Goal: Task Accomplishment & Management: Use online tool/utility

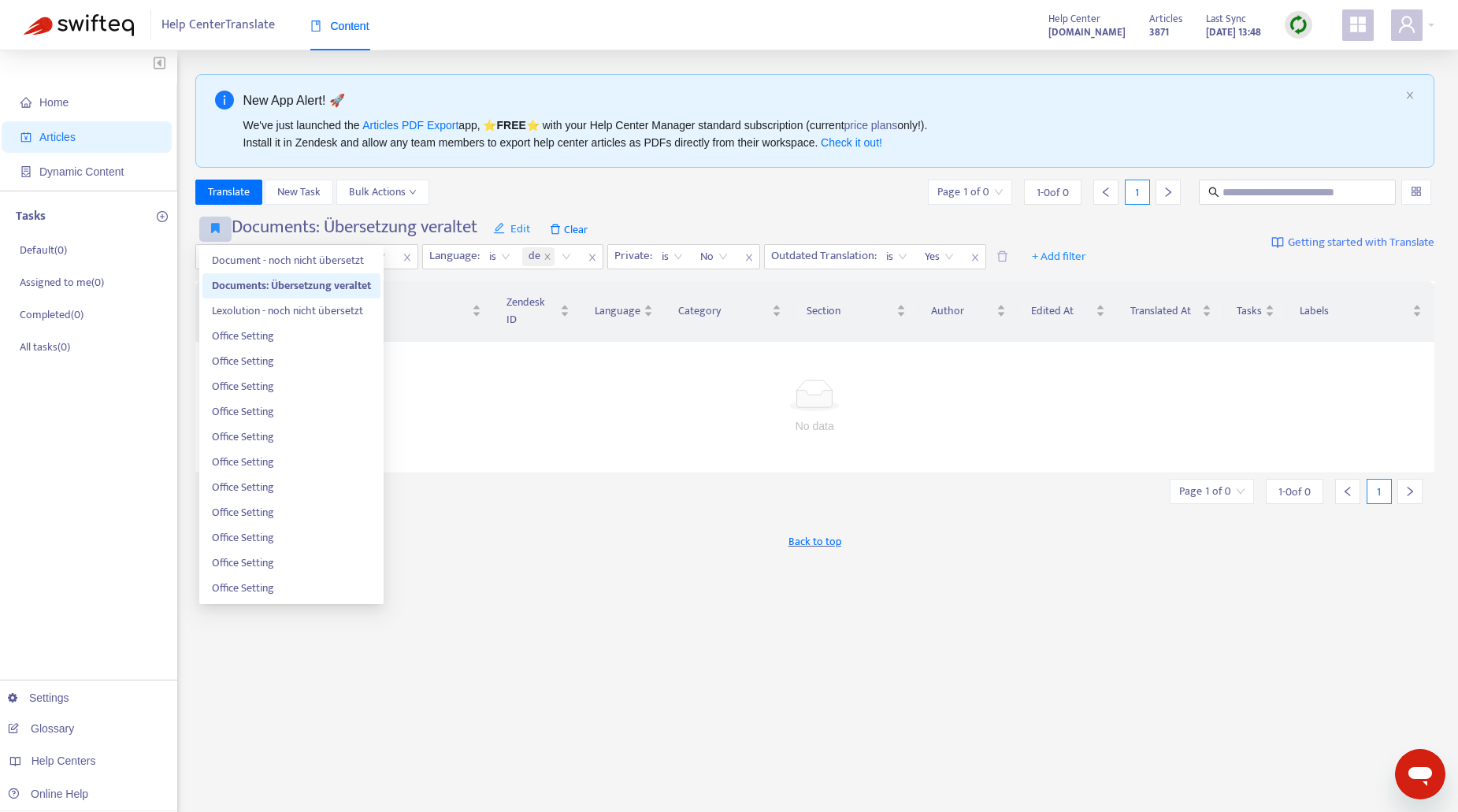
click at [218, 227] on icon "button" at bounding box center [216, 227] width 9 height 12
click at [233, 255] on span "Document - noch nicht übersetzt" at bounding box center [292, 260] width 159 height 17
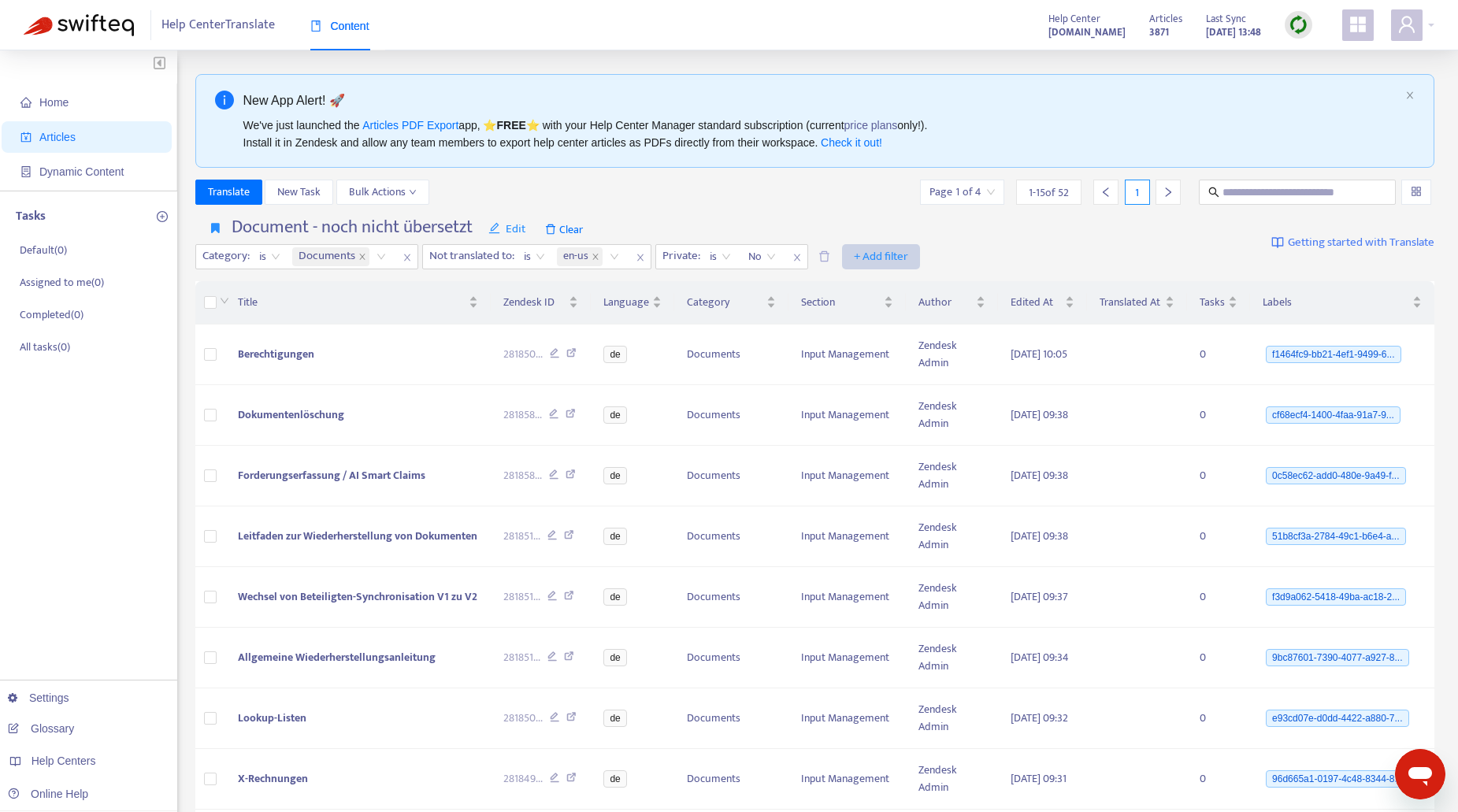
click at [902, 255] on span "+ Add filter" at bounding box center [881, 256] width 54 height 19
click at [893, 358] on span "Section" at bounding box center [907, 363] width 98 height 17
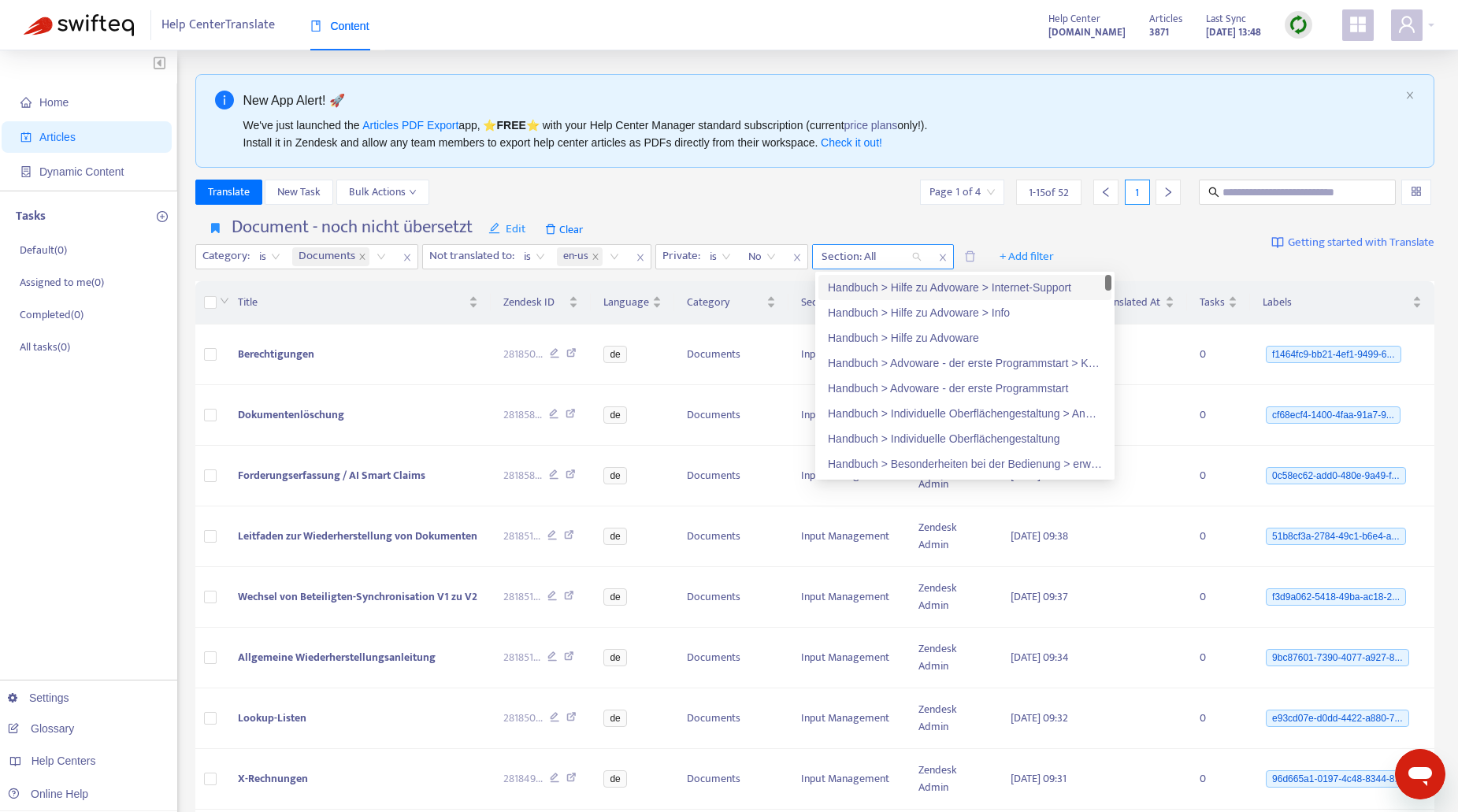
click at [916, 255] on div "Section: All" at bounding box center [872, 257] width 118 height 24
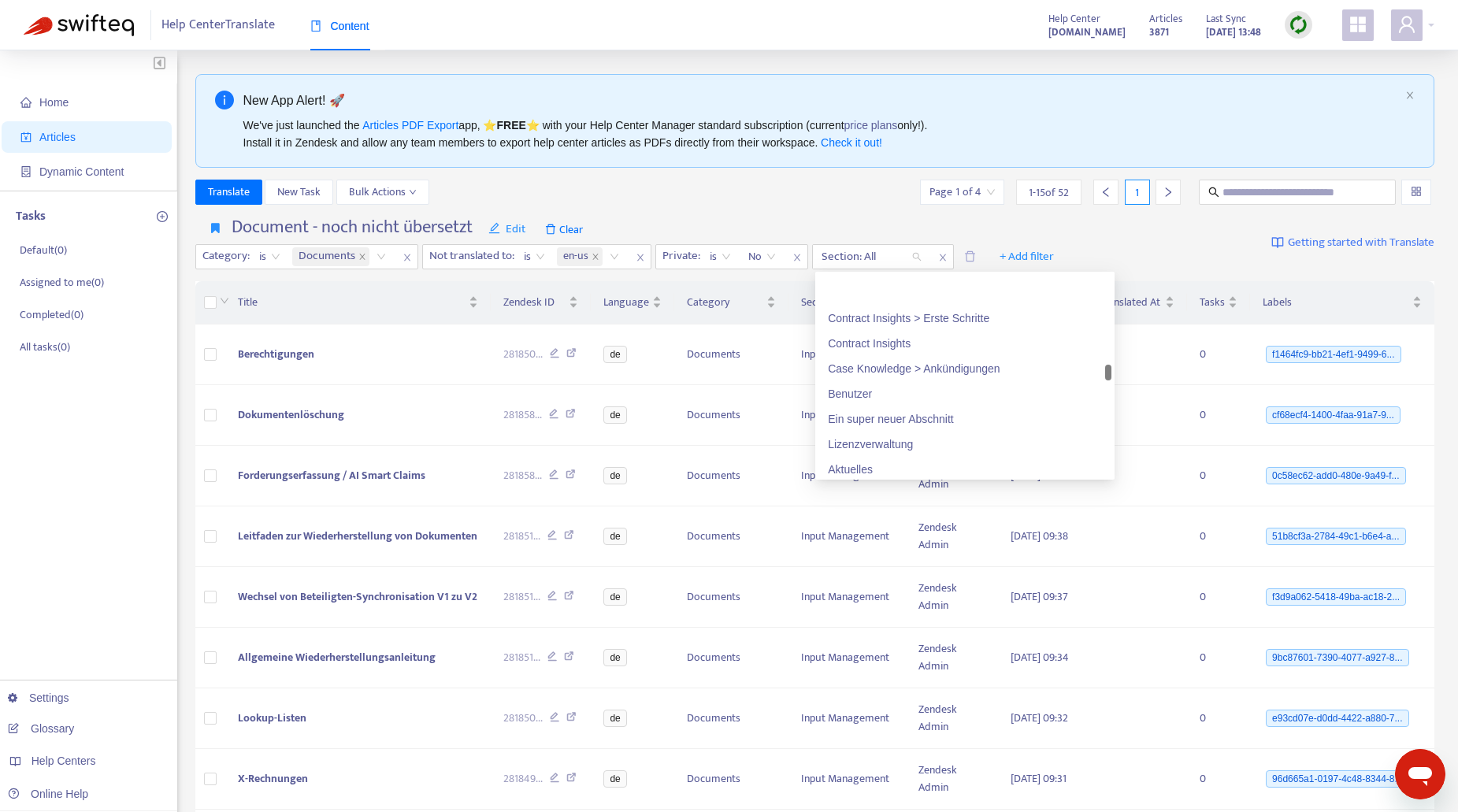
scroll to position [5885, 0]
drag, startPoint x: 1107, startPoint y: 319, endPoint x: 1098, endPoint y: 371, distance: 52.8
click at [1098, 371] on div "Contract Insights > Erste Schritte Contract Insights Case Knowledge > Ankündigu…" at bounding box center [965, 375] width 293 height 201
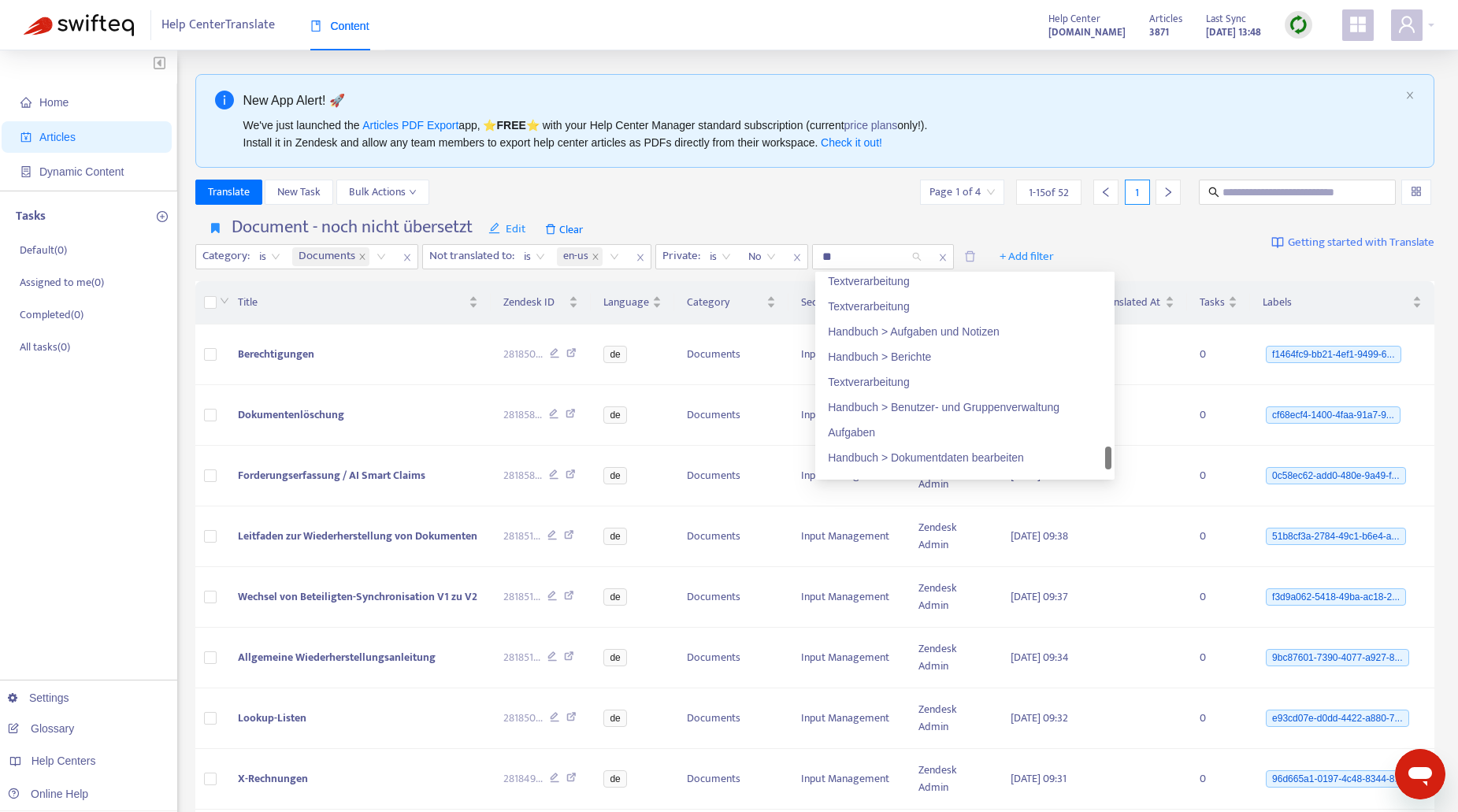
type input "***"
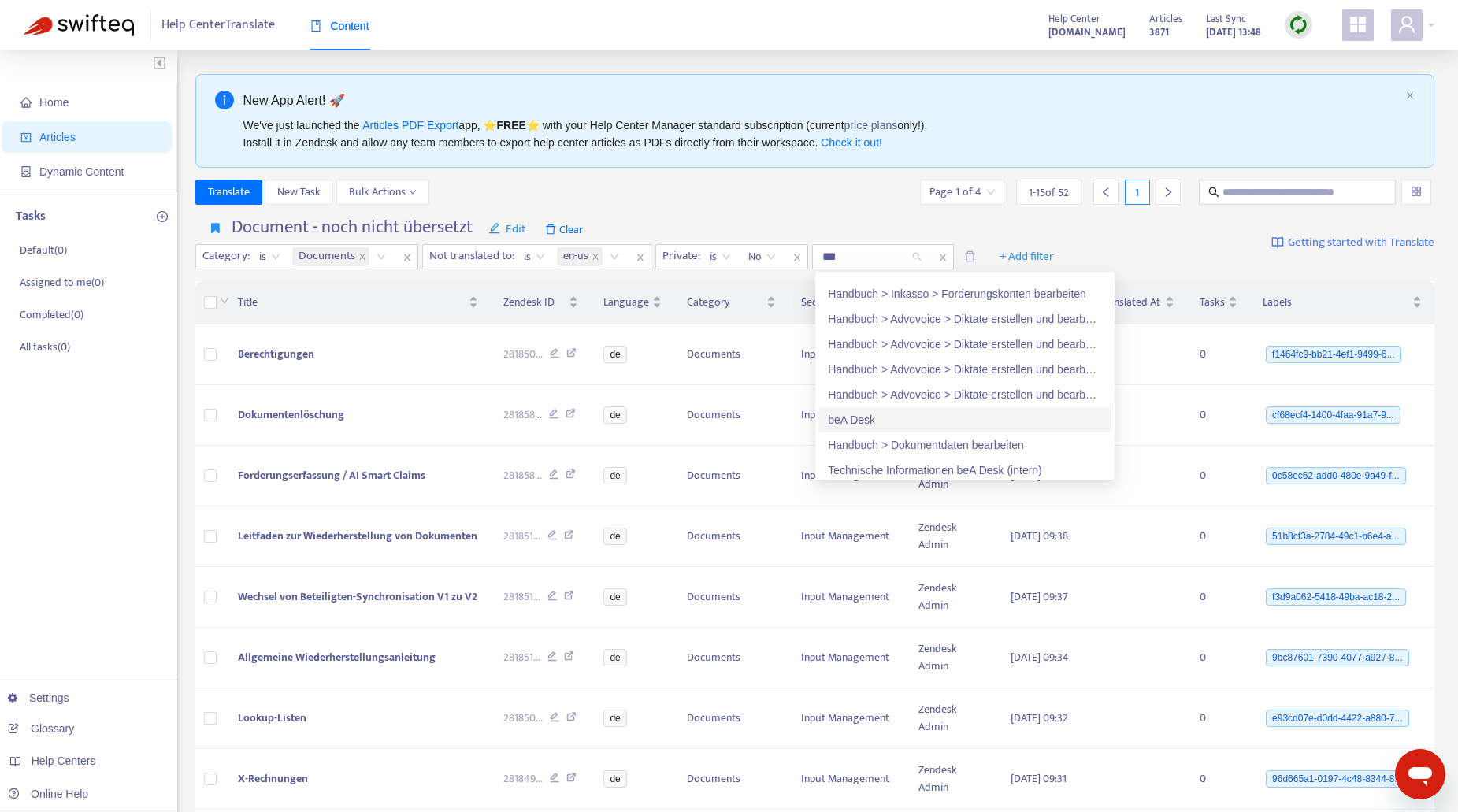
click at [847, 418] on div "beA Desk" at bounding box center [965, 419] width 274 height 17
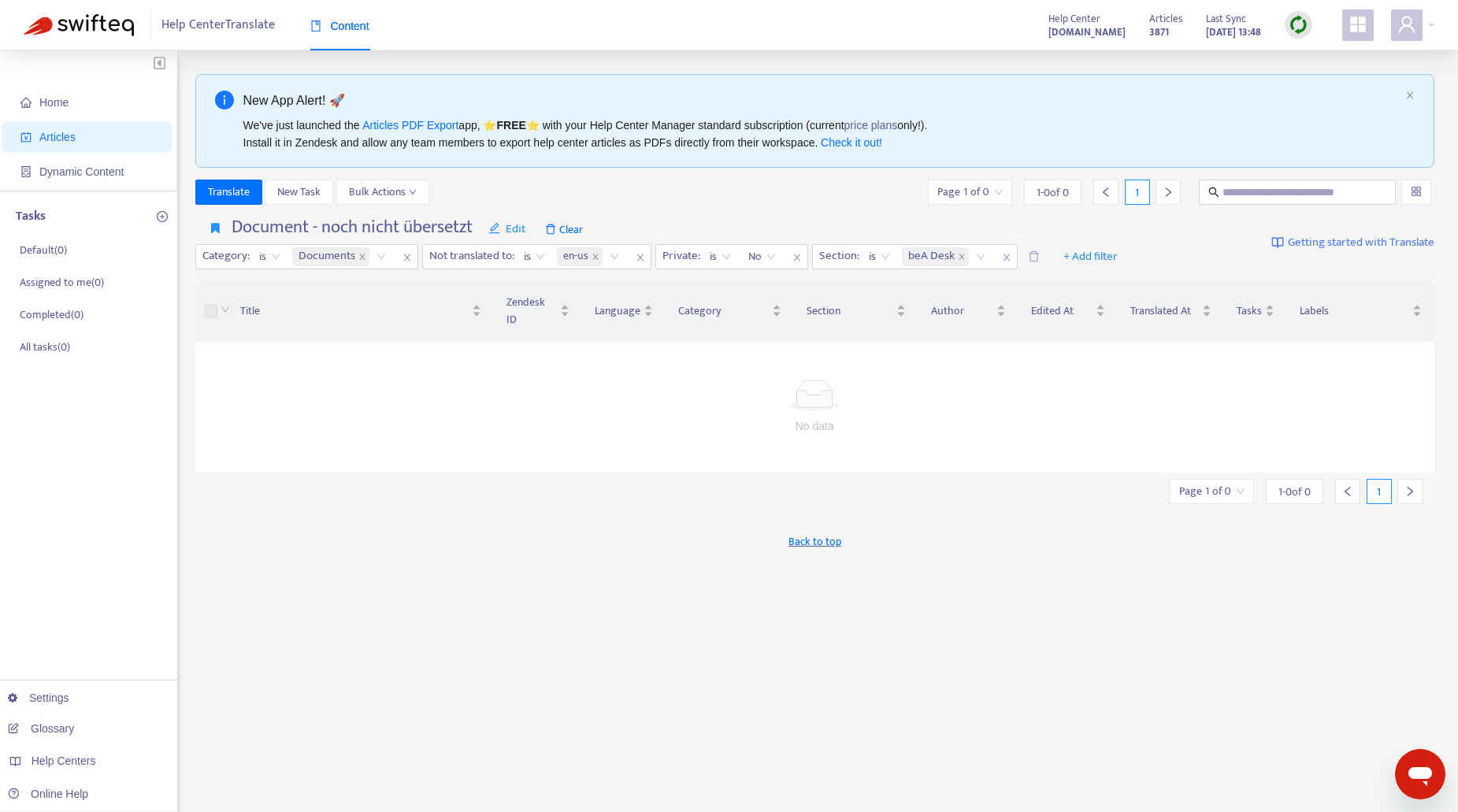
click at [828, 196] on div "Translate New Task Bulk Actions Page 1 of 0 1 - 0 of 0 1" at bounding box center [815, 192] width 1240 height 25
click at [616, 258] on div "en-us" at bounding box center [590, 257] width 74 height 24
click at [581, 314] on div "de" at bounding box center [706, 312] width 274 height 17
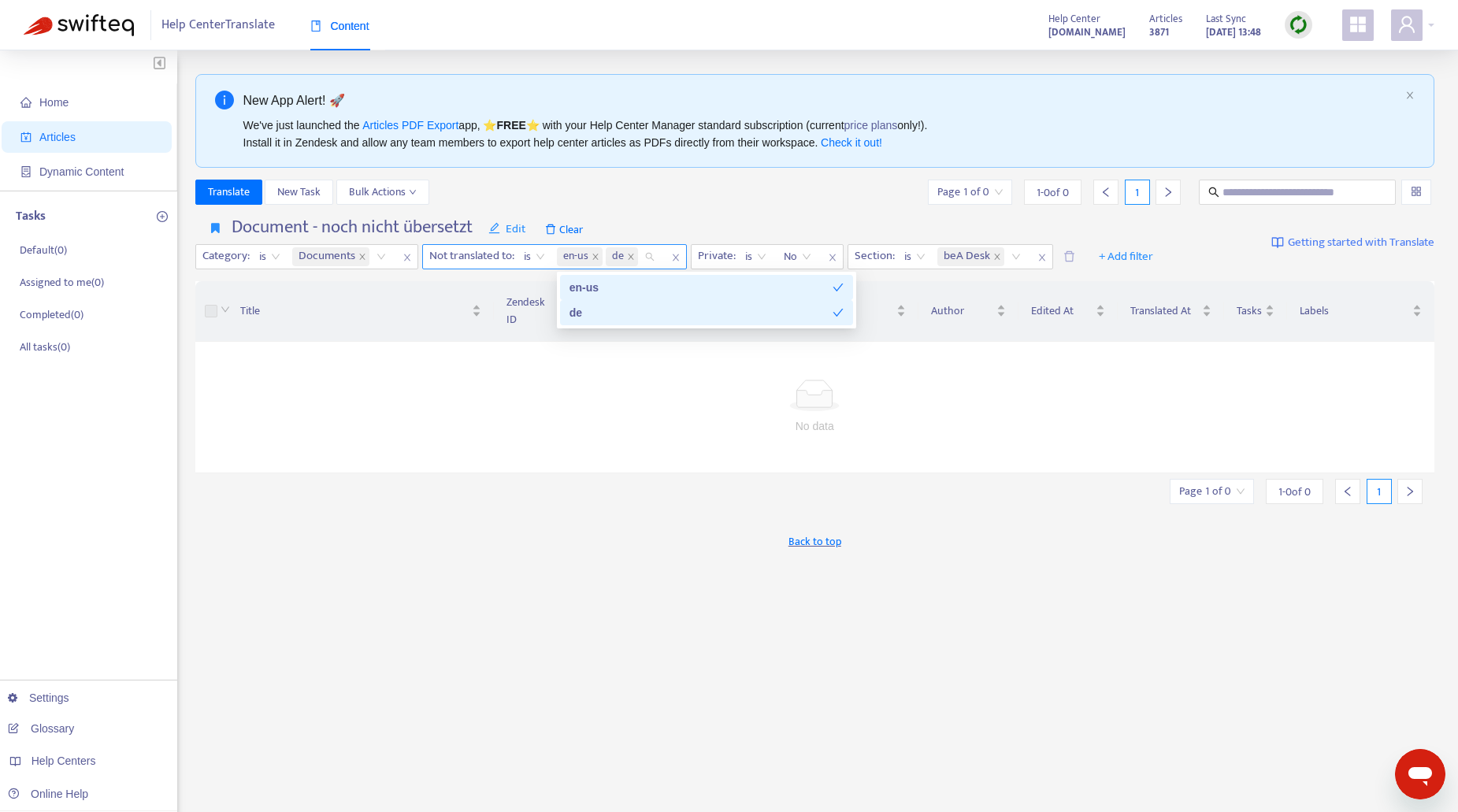
click at [596, 259] on icon "close" at bounding box center [596, 257] width 8 height 8
click at [706, 179] on div "Translate New Task Bulk Actions Page 1 of 0 1 - 0 of 0 1" at bounding box center [815, 192] width 1240 height 25
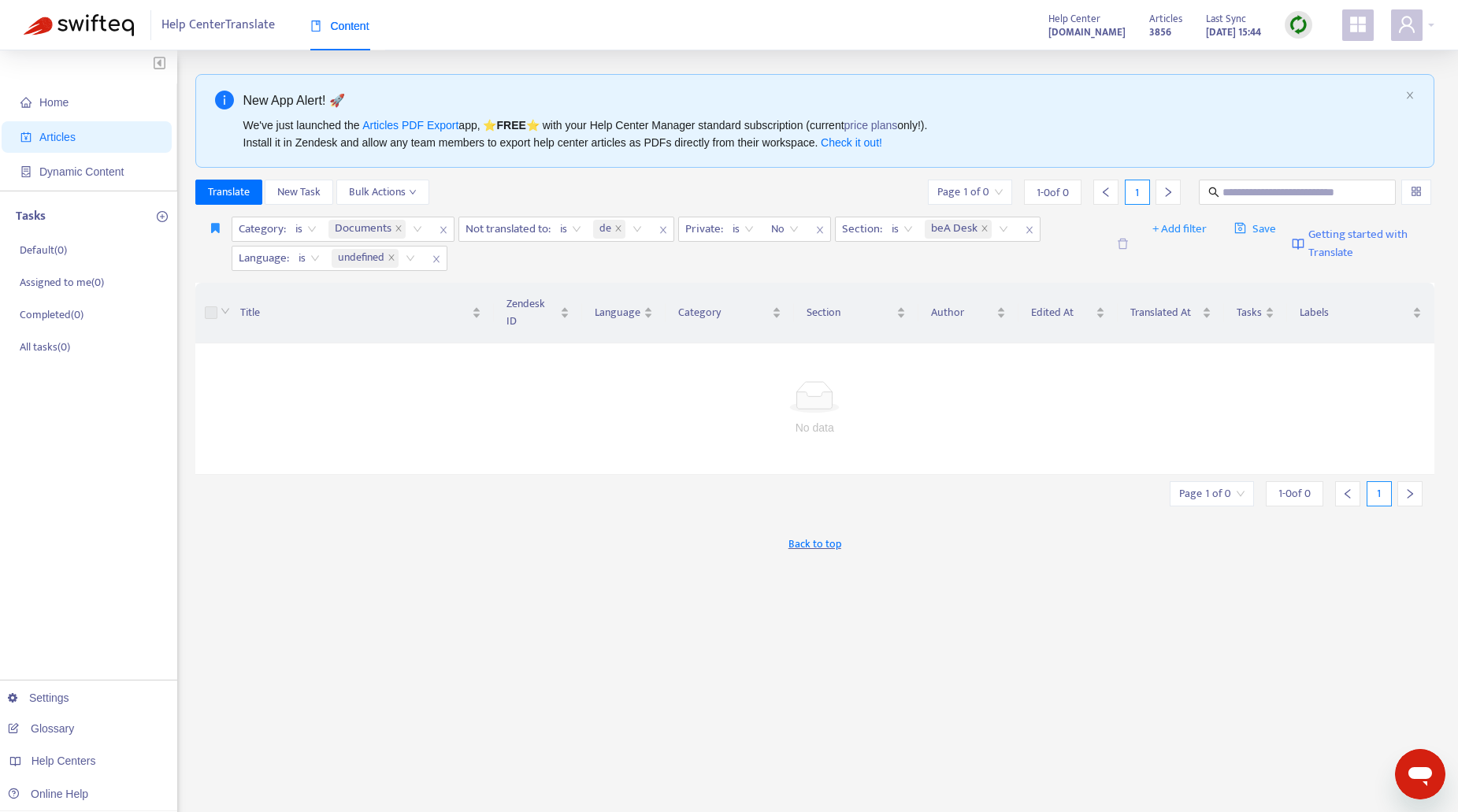
click at [1302, 26] on img at bounding box center [1298, 25] width 20 height 20
click at [439, 258] on icon "close" at bounding box center [436, 258] width 10 height 10
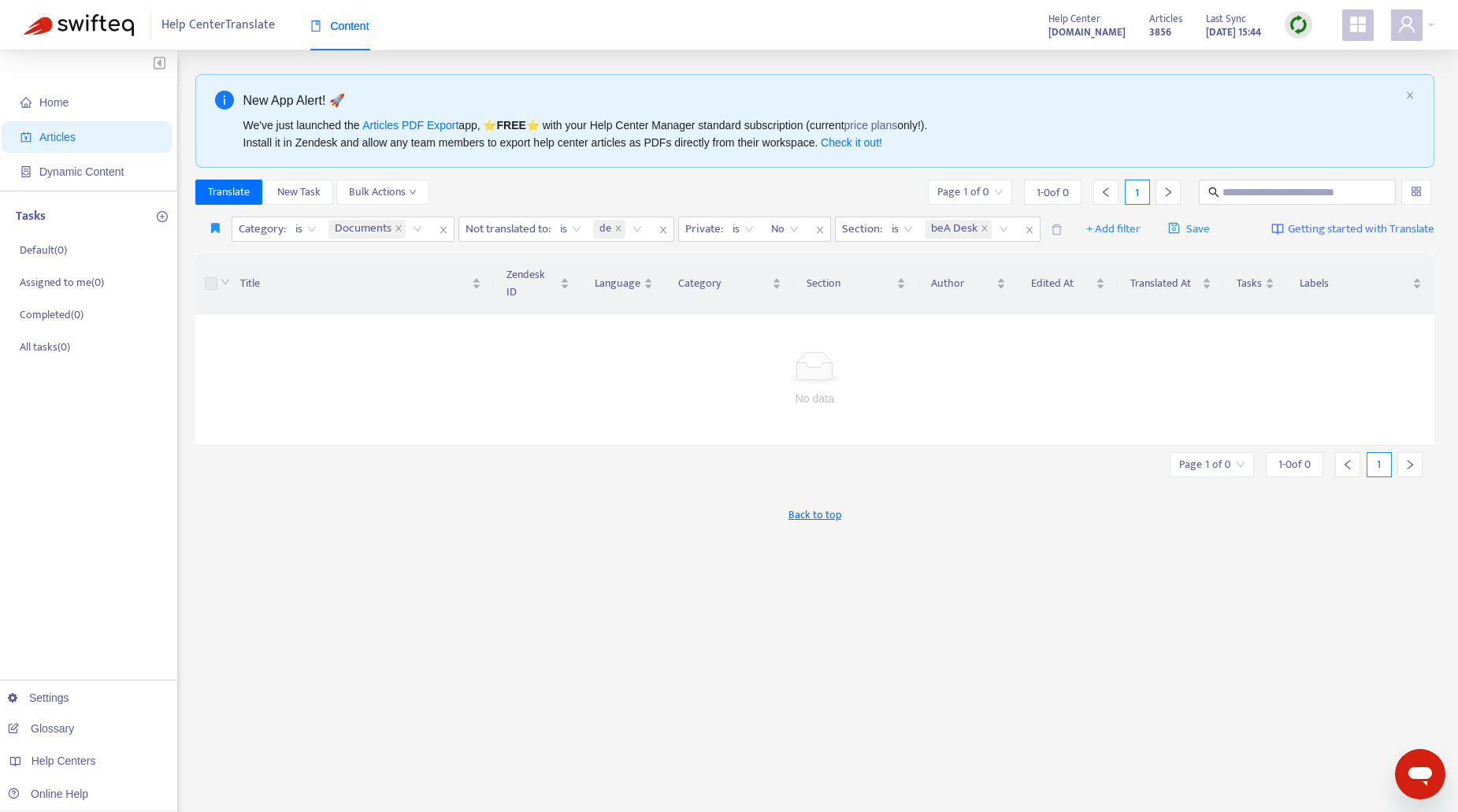
click at [1305, 18] on img at bounding box center [1298, 25] width 20 height 20
click at [1357, 56] on link "Quick Sync" at bounding box center [1330, 57] width 67 height 18
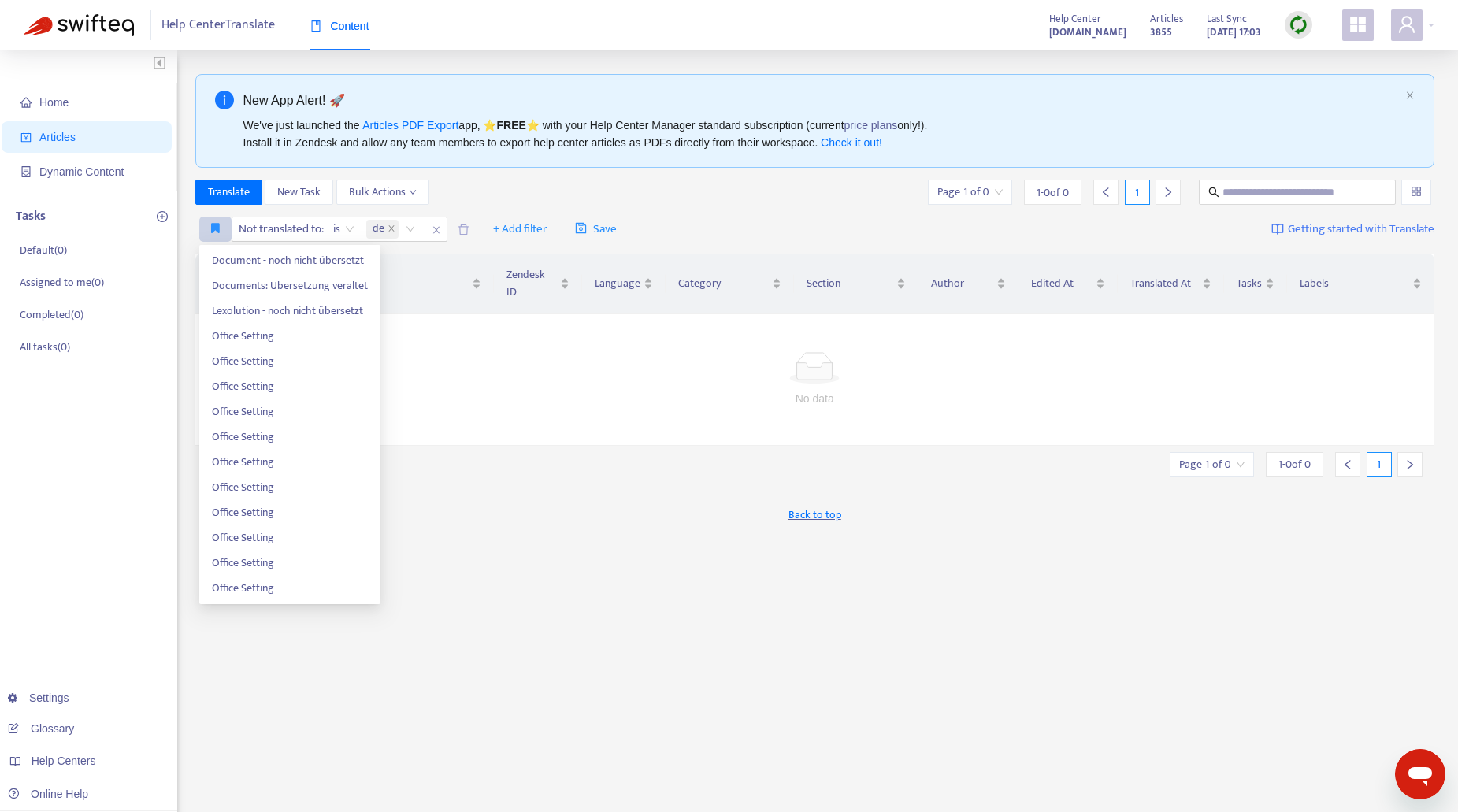
click at [218, 225] on icon "button" at bounding box center [216, 227] width 9 height 12
click at [231, 258] on span "Document - noch nicht übersetzt" at bounding box center [290, 260] width 156 height 17
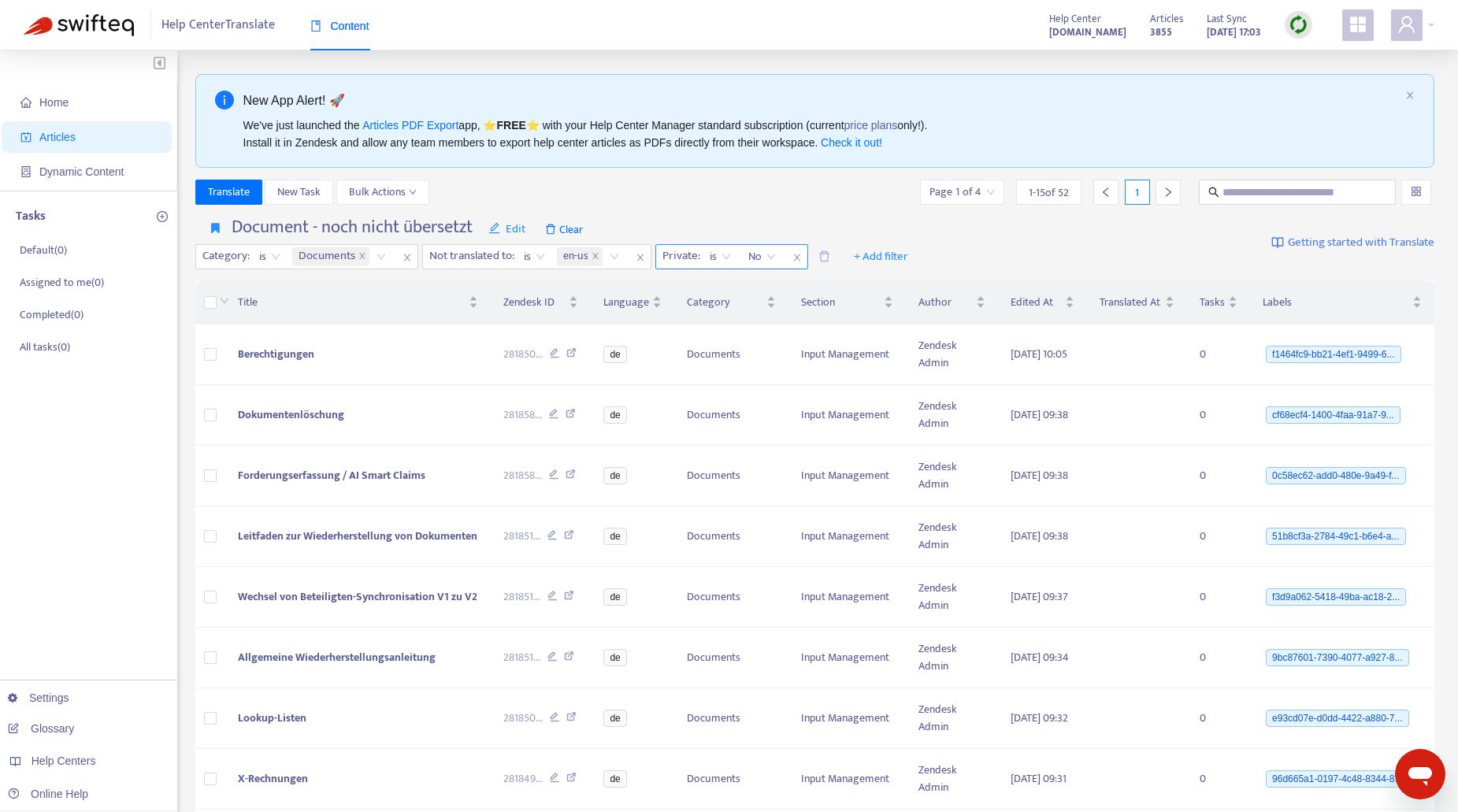
click at [595, 254] on icon "close" at bounding box center [596, 256] width 8 height 8
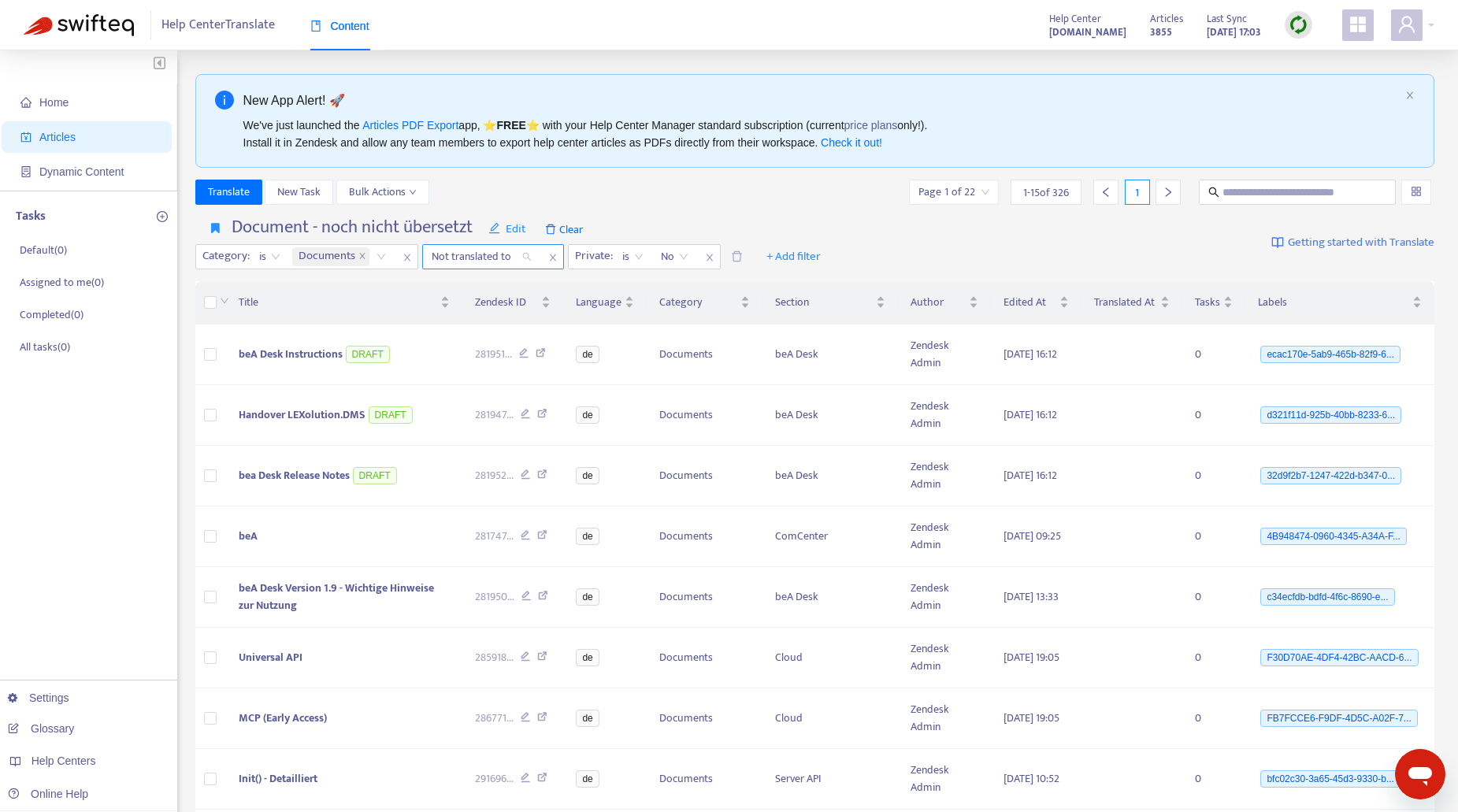
click at [529, 258] on div "Not translated to" at bounding box center [482, 257] width 118 height 24
click at [443, 310] on div "de" at bounding box center [572, 312] width 274 height 17
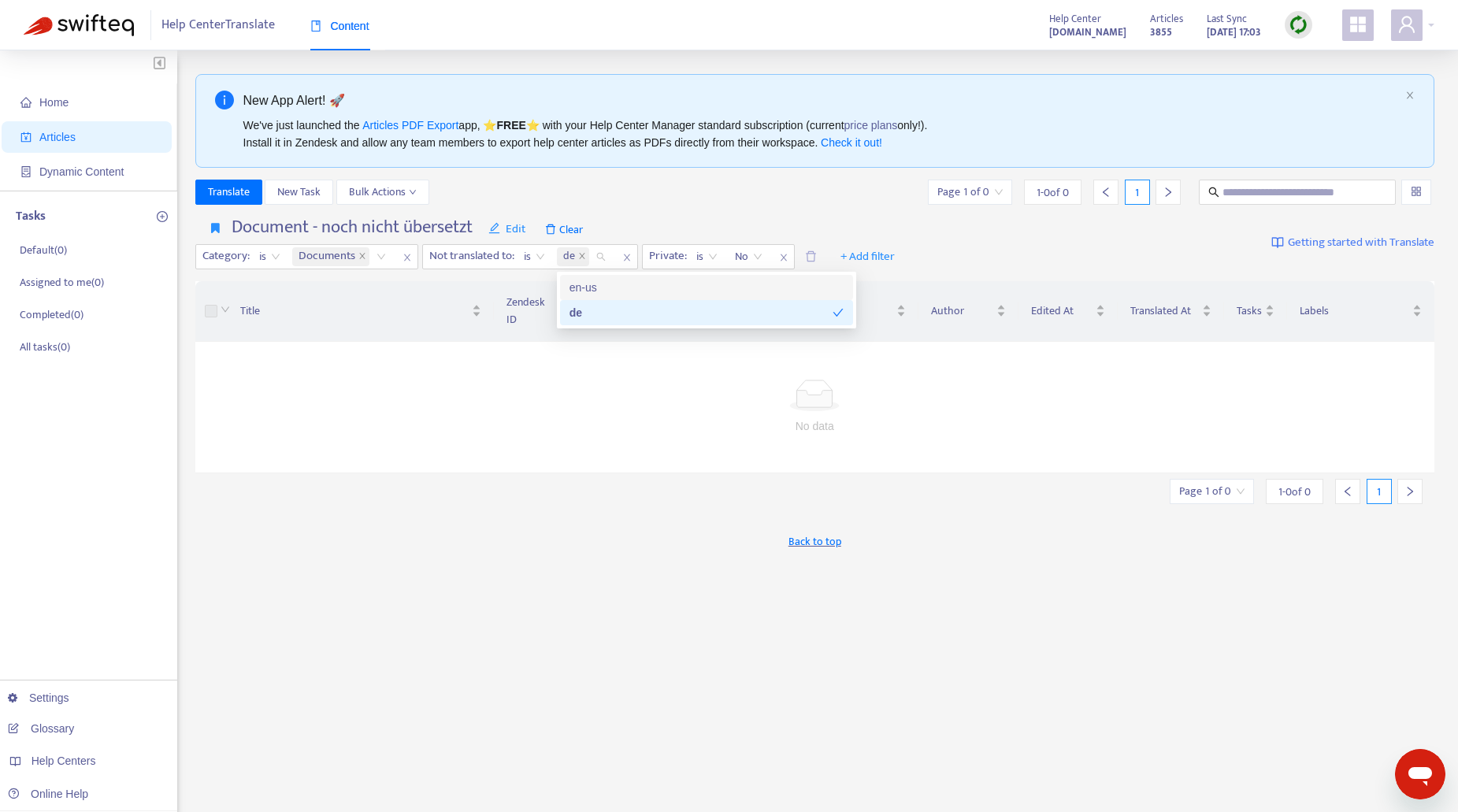
click at [774, 214] on div "Document - noch nicht übersetzt Edit Clear Category : is Documents Not translat…" at bounding box center [815, 243] width 1240 height 64
click at [629, 259] on icon "close" at bounding box center [626, 257] width 6 height 7
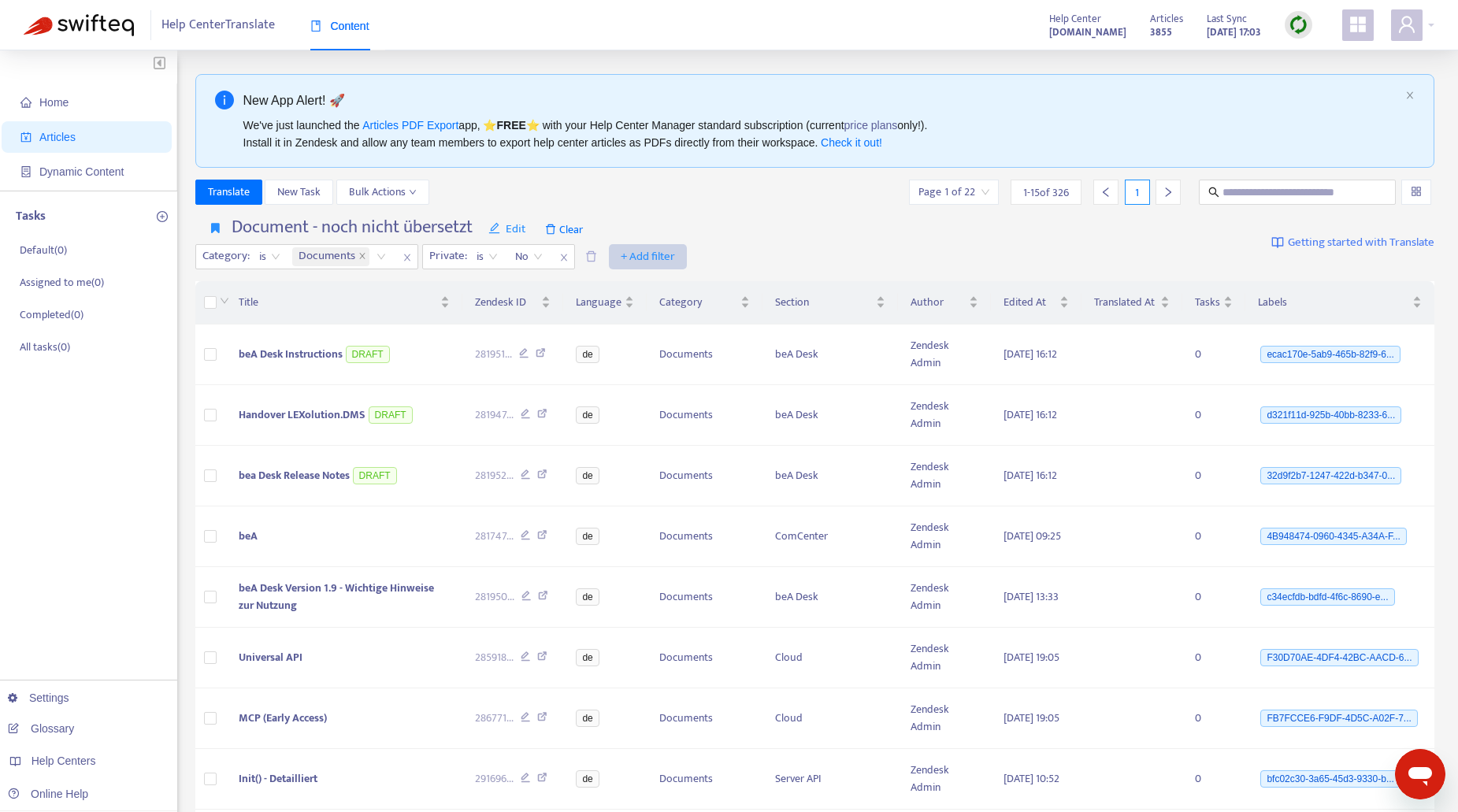
click at [636, 260] on span "+ Add filter" at bounding box center [647, 256] width 54 height 19
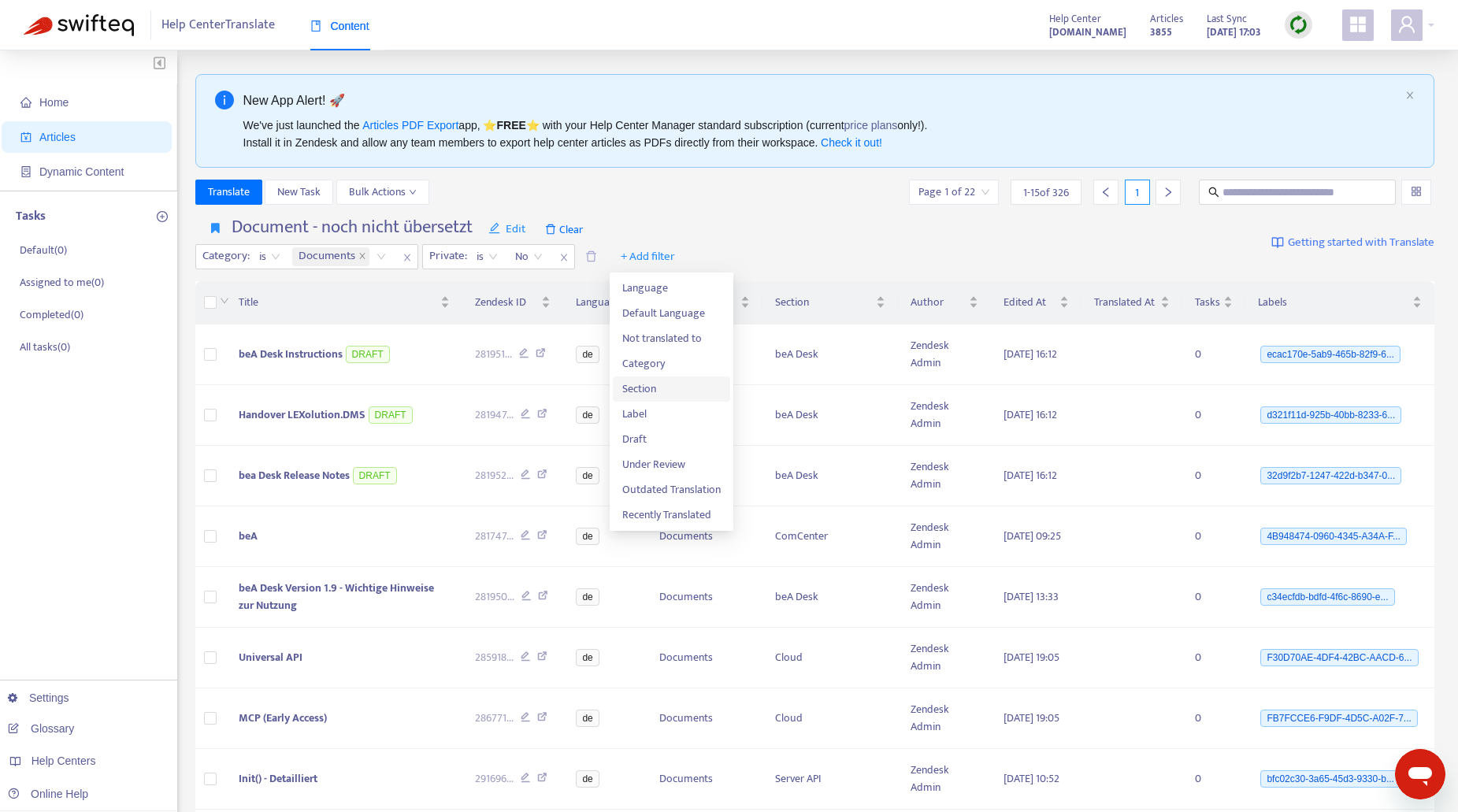
click at [651, 386] on span "Section" at bounding box center [671, 389] width 98 height 17
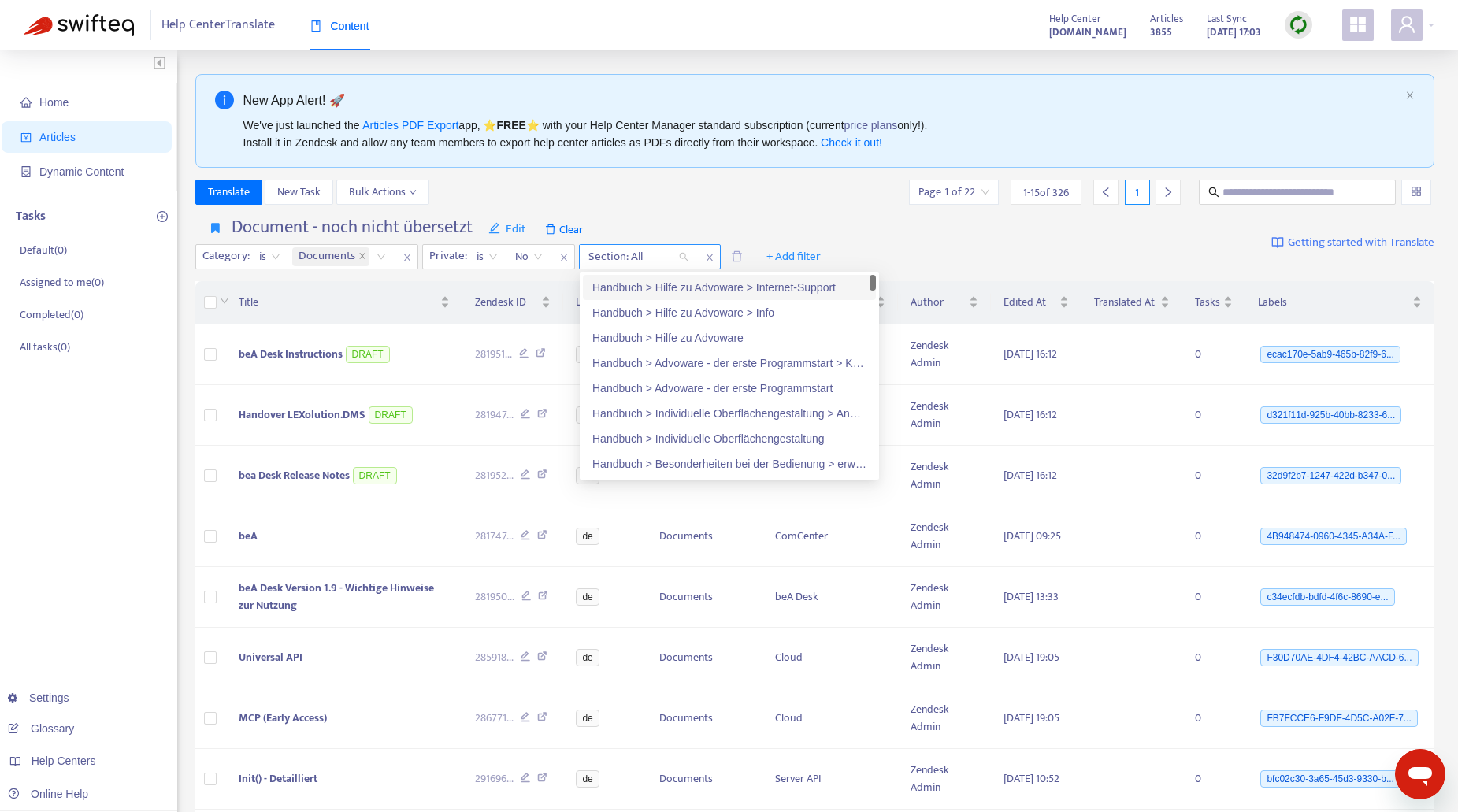
click at [681, 258] on div "Section: All" at bounding box center [638, 257] width 118 height 24
type input "***"
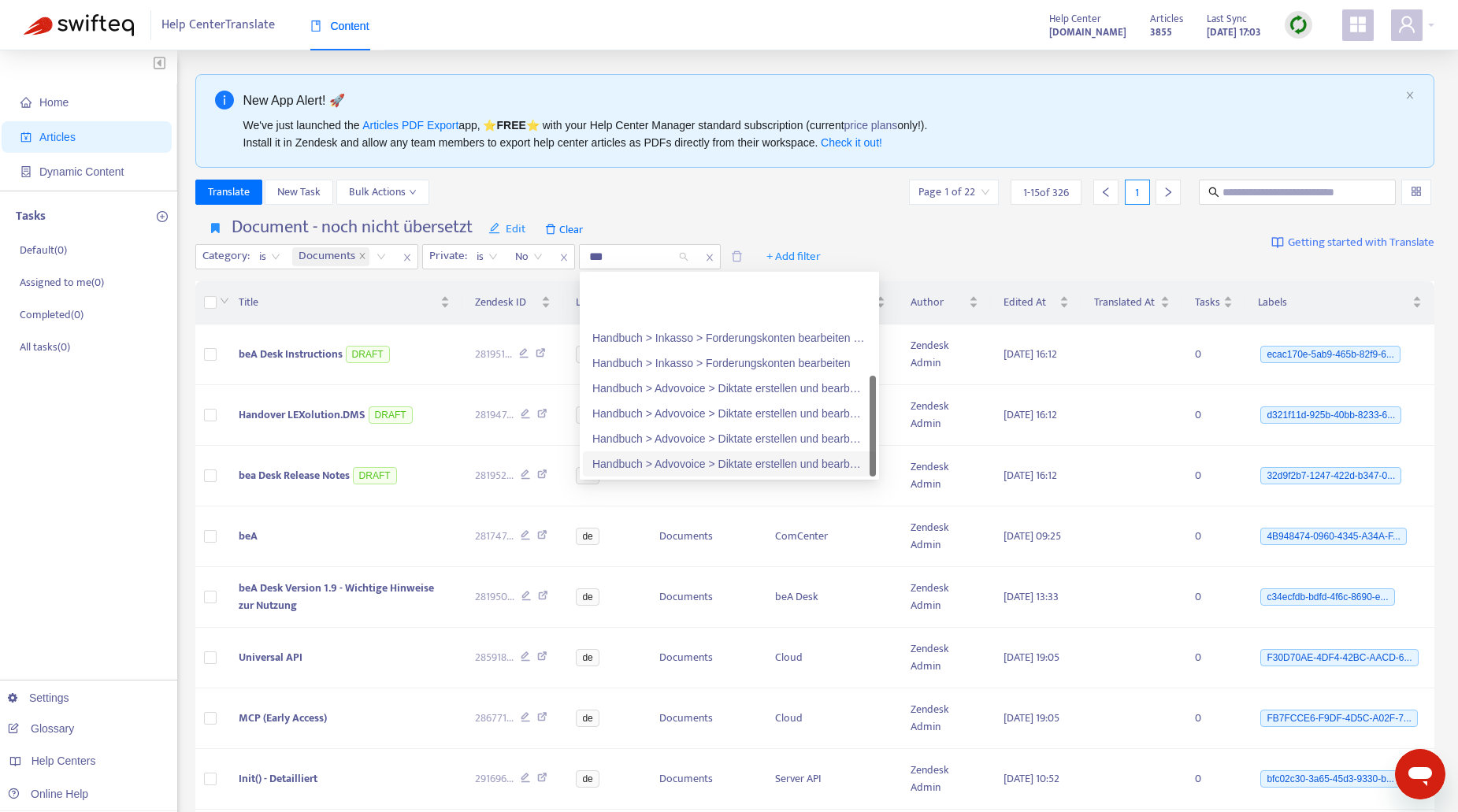
scroll to position [76, 0]
click at [615, 413] on div "beA Desk" at bounding box center [729, 413] width 274 height 17
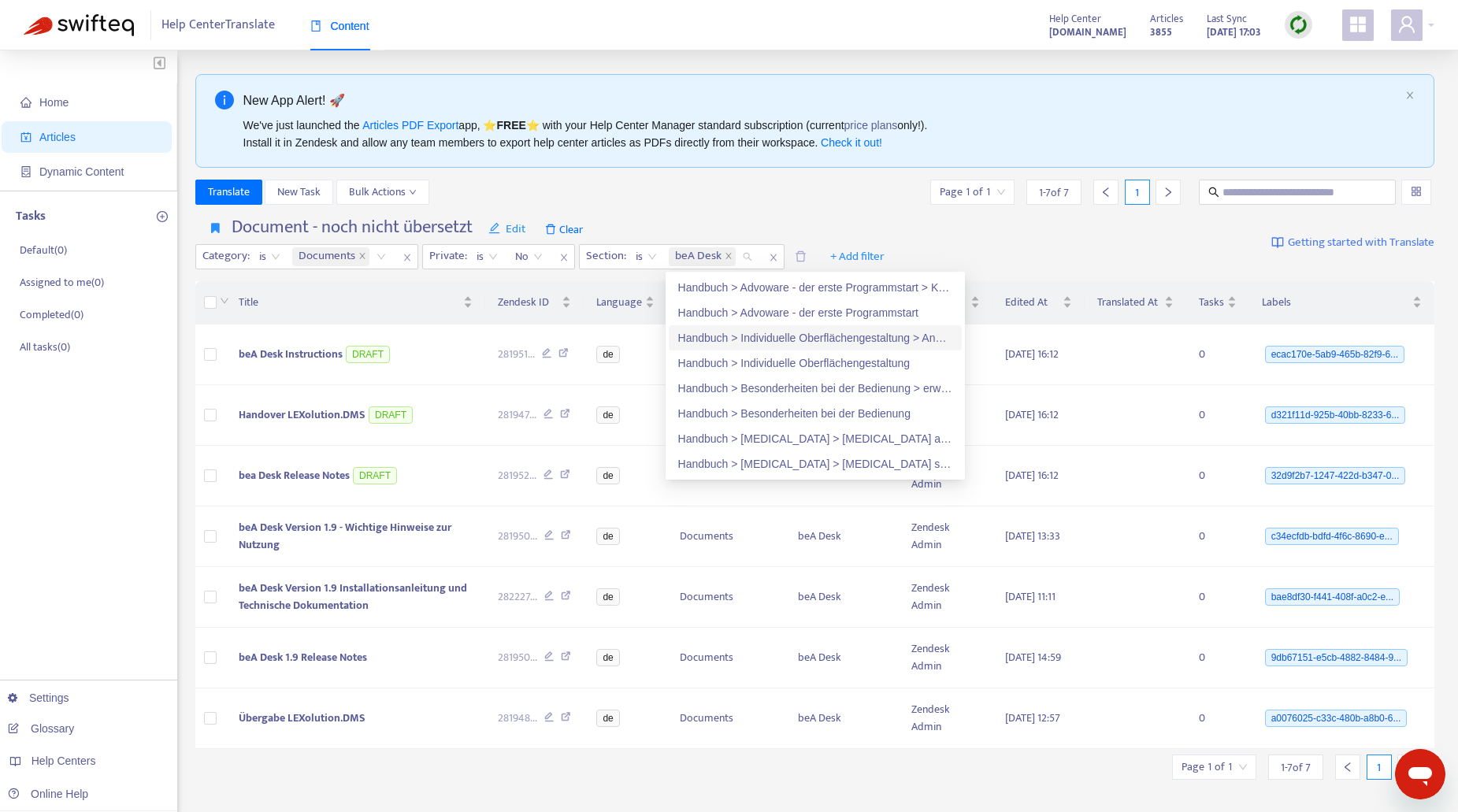
click at [713, 202] on div "Translate New Task Bulk Actions Page 1 of 1 1 - 7 of 7 1" at bounding box center [815, 192] width 1240 height 25
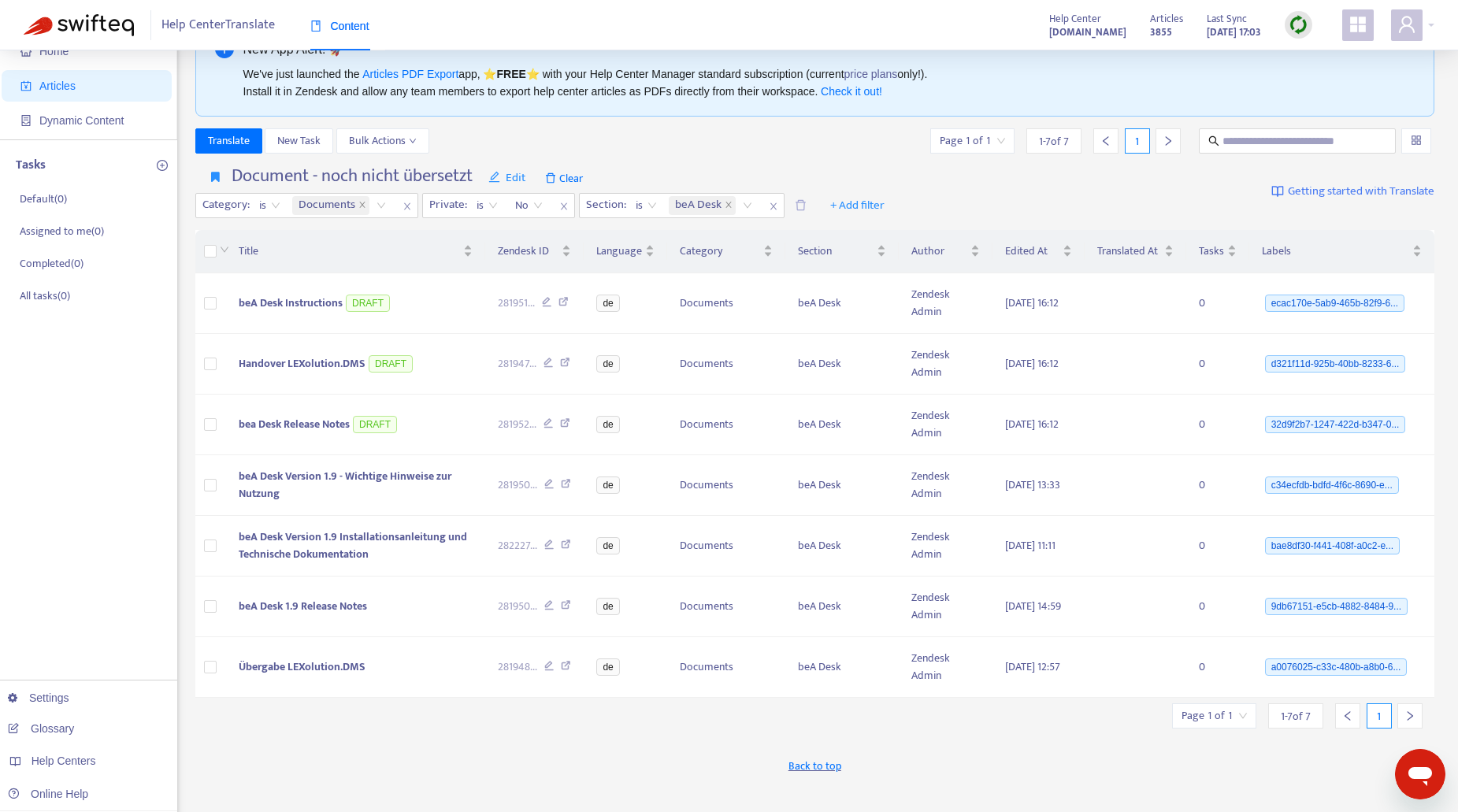
scroll to position [78, 0]
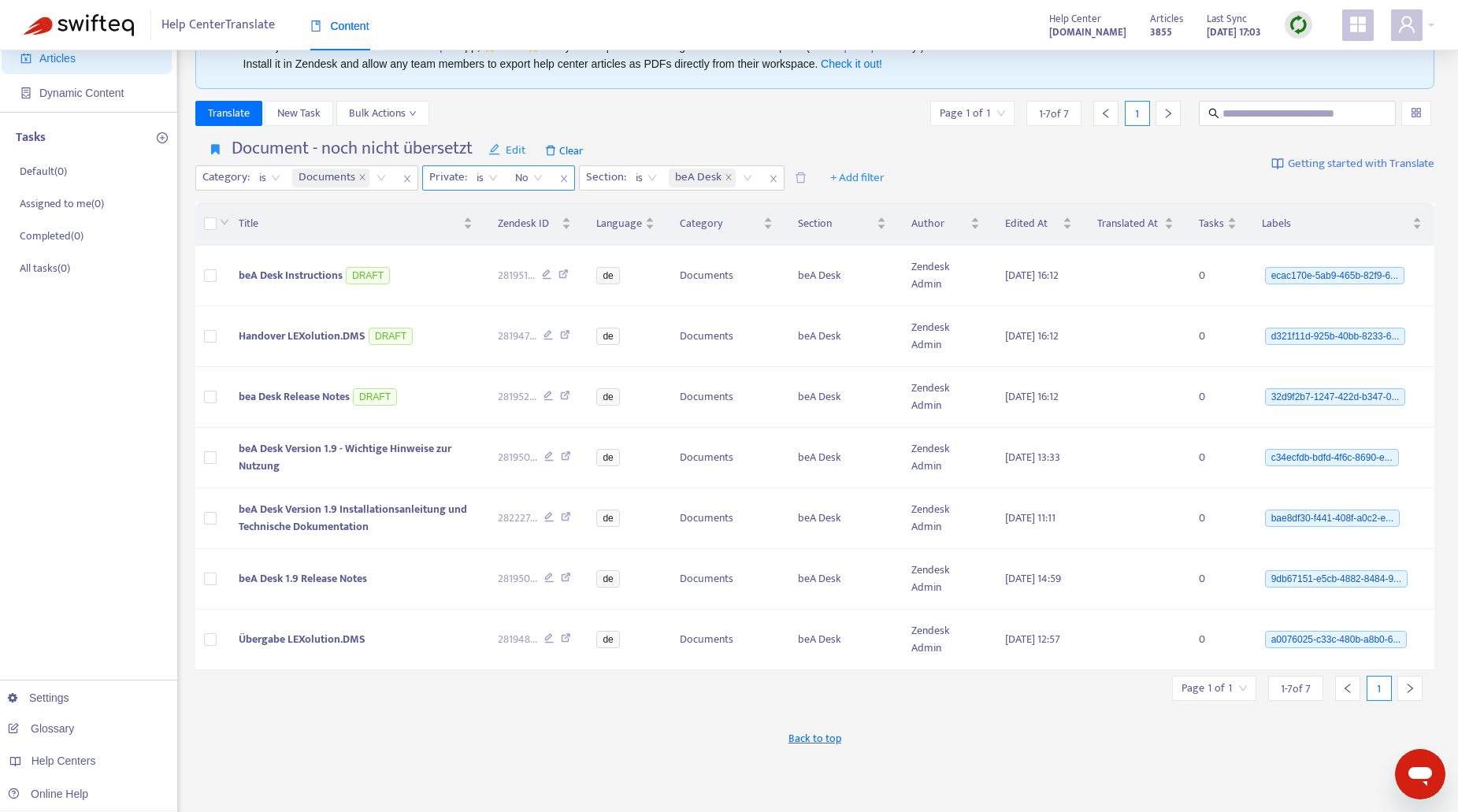
click at [408, 172] on span "close" at bounding box center [407, 178] width 21 height 19
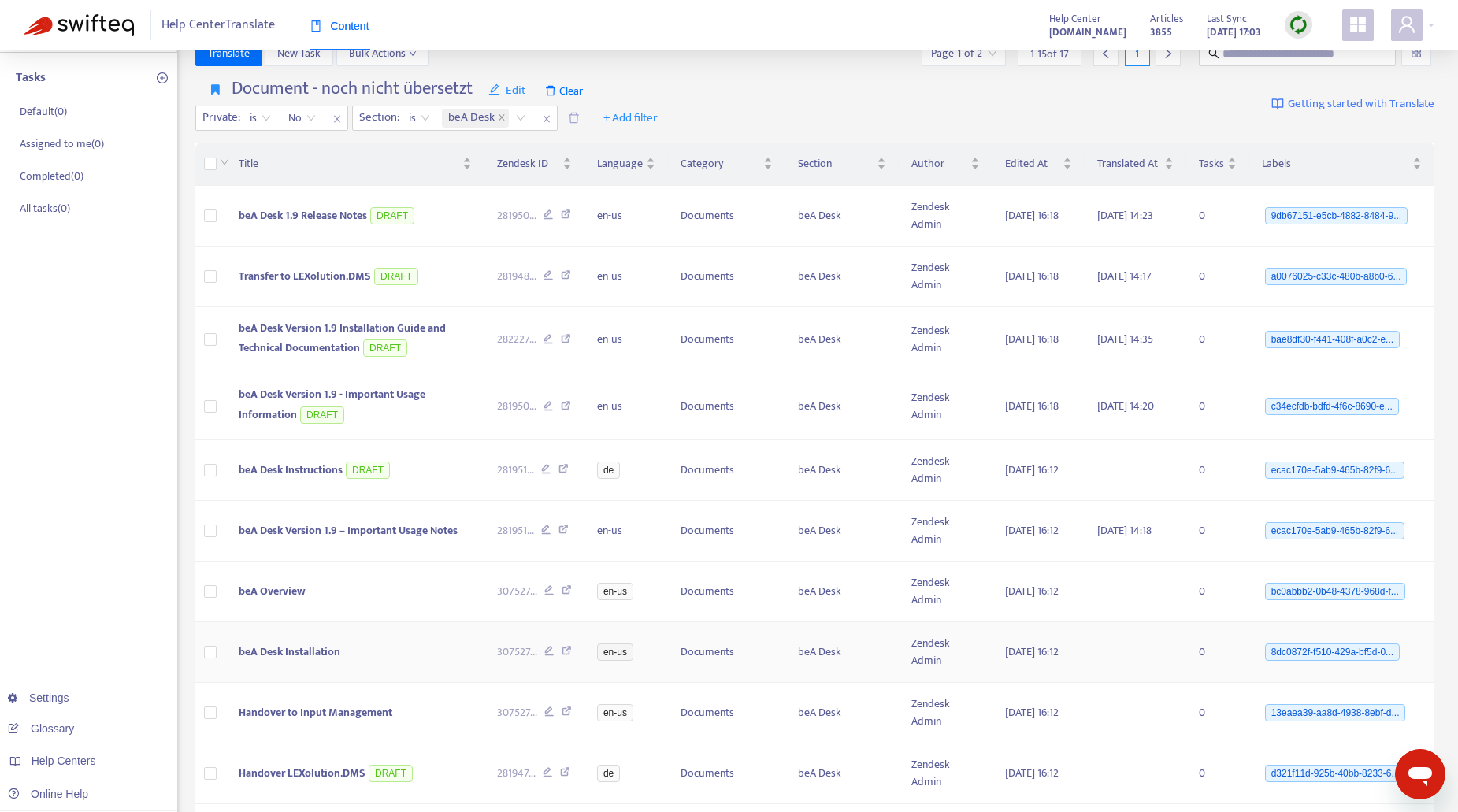
scroll to position [128, 0]
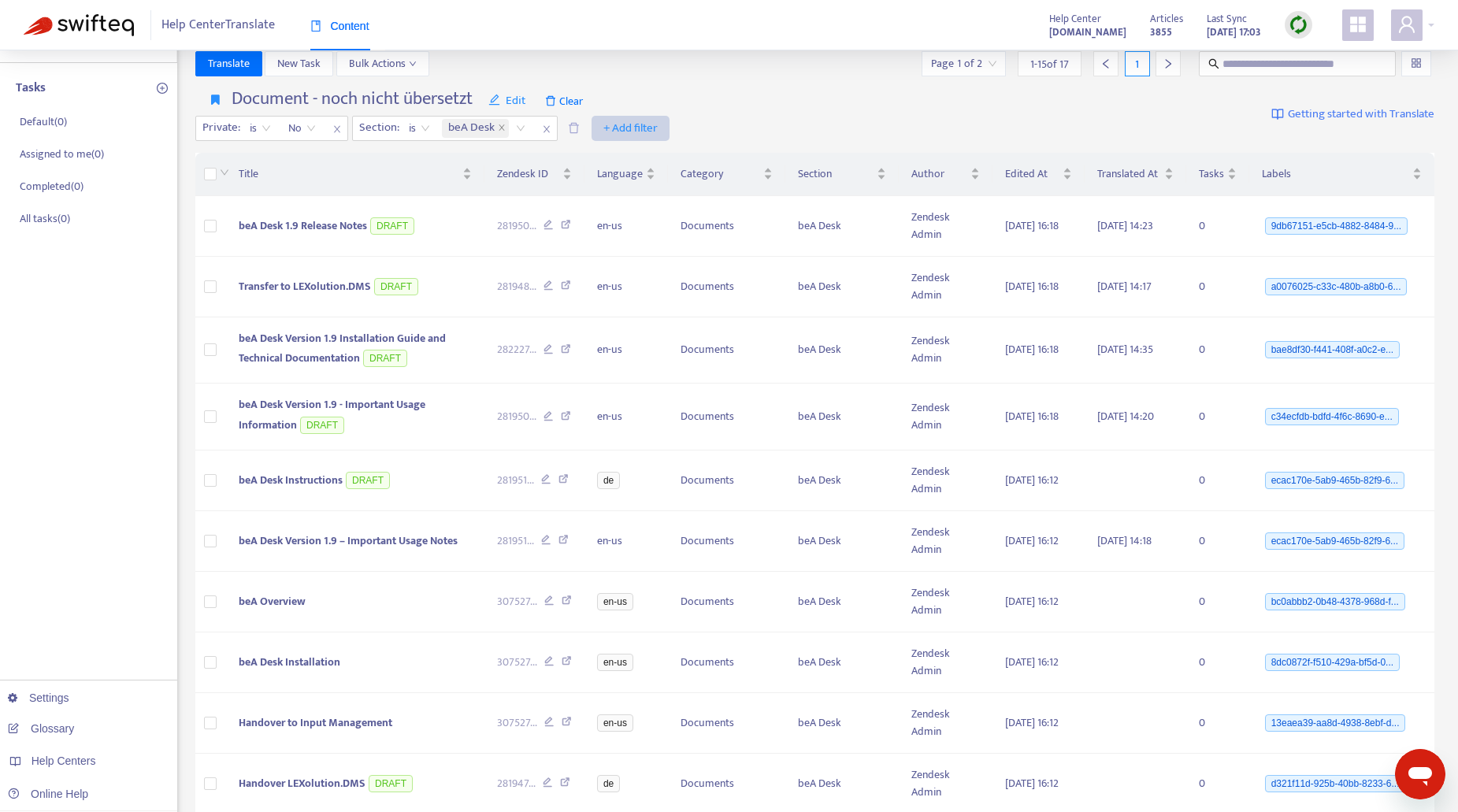
click at [629, 128] on span "+ Add filter" at bounding box center [630, 127] width 54 height 19
click at [645, 236] on span "Category" at bounding box center [653, 234] width 98 height 17
click at [664, 125] on div "Category: All" at bounding box center [622, 128] width 118 height 24
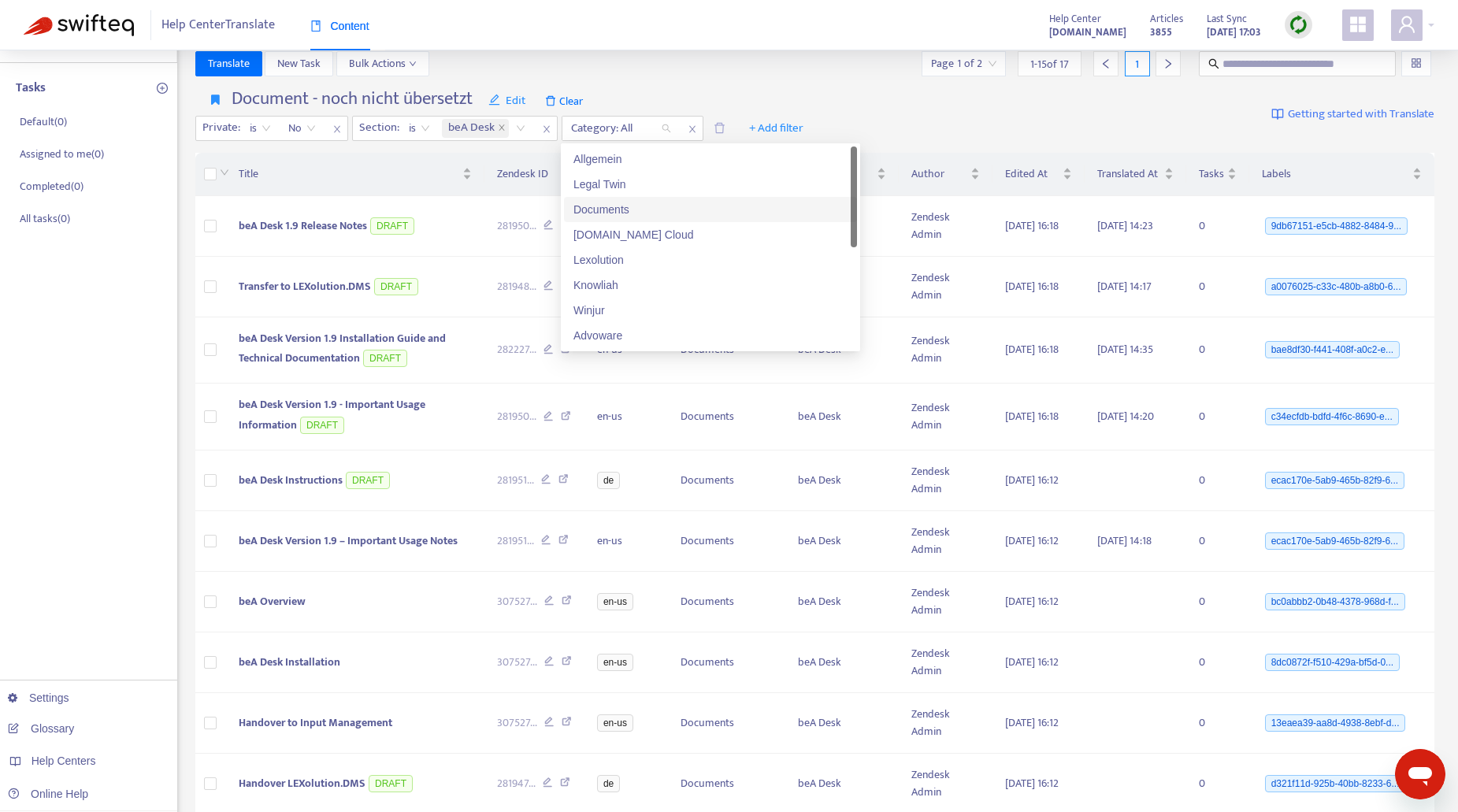
click at [623, 204] on div "Documents" at bounding box center [710, 209] width 274 height 17
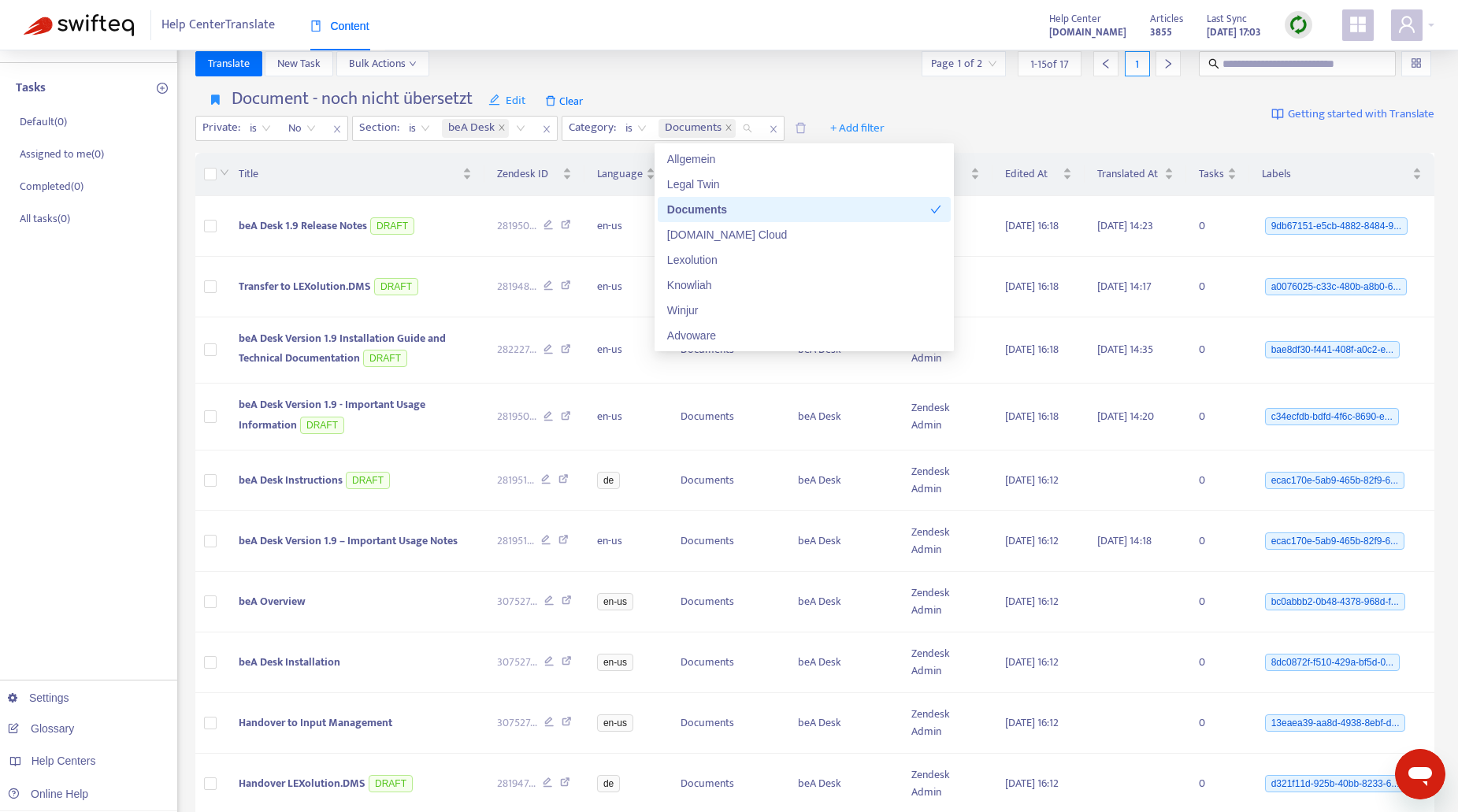
click at [656, 73] on div "Translate New Task Bulk Actions Page 1 of 2 1 - 15 of 17 1" at bounding box center [815, 63] width 1240 height 25
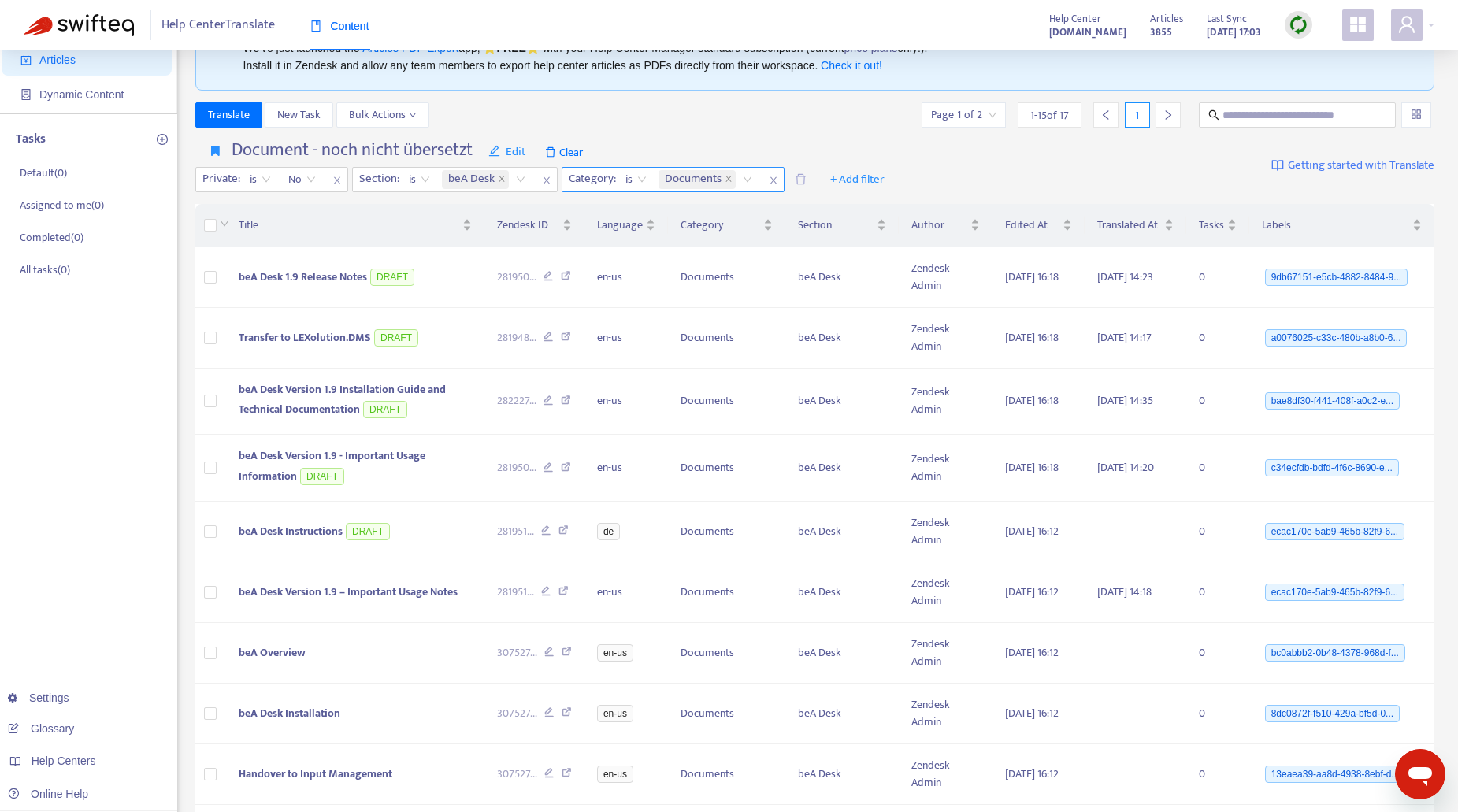
scroll to position [50, 0]
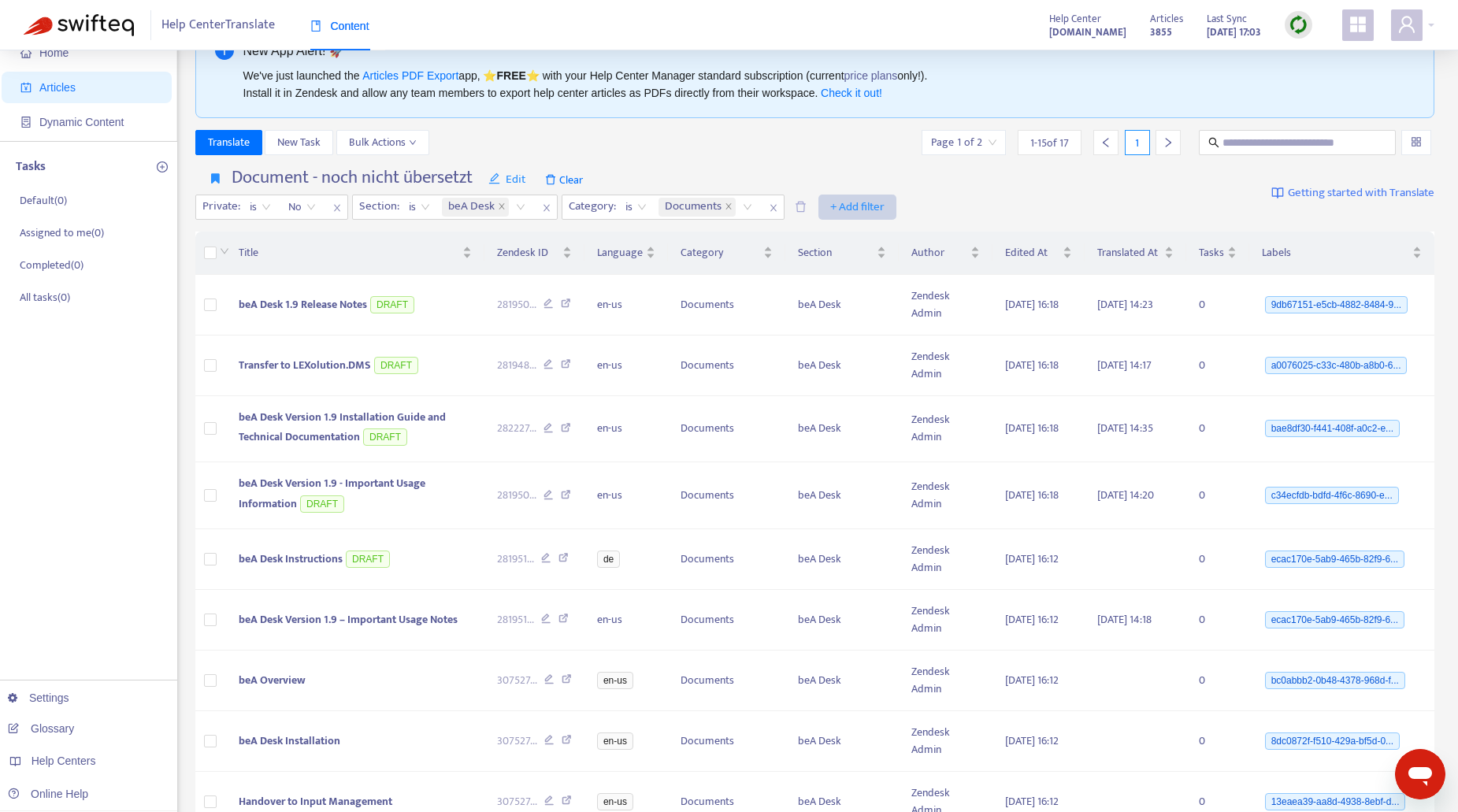
click at [877, 208] on span "+ Add filter" at bounding box center [857, 207] width 54 height 19
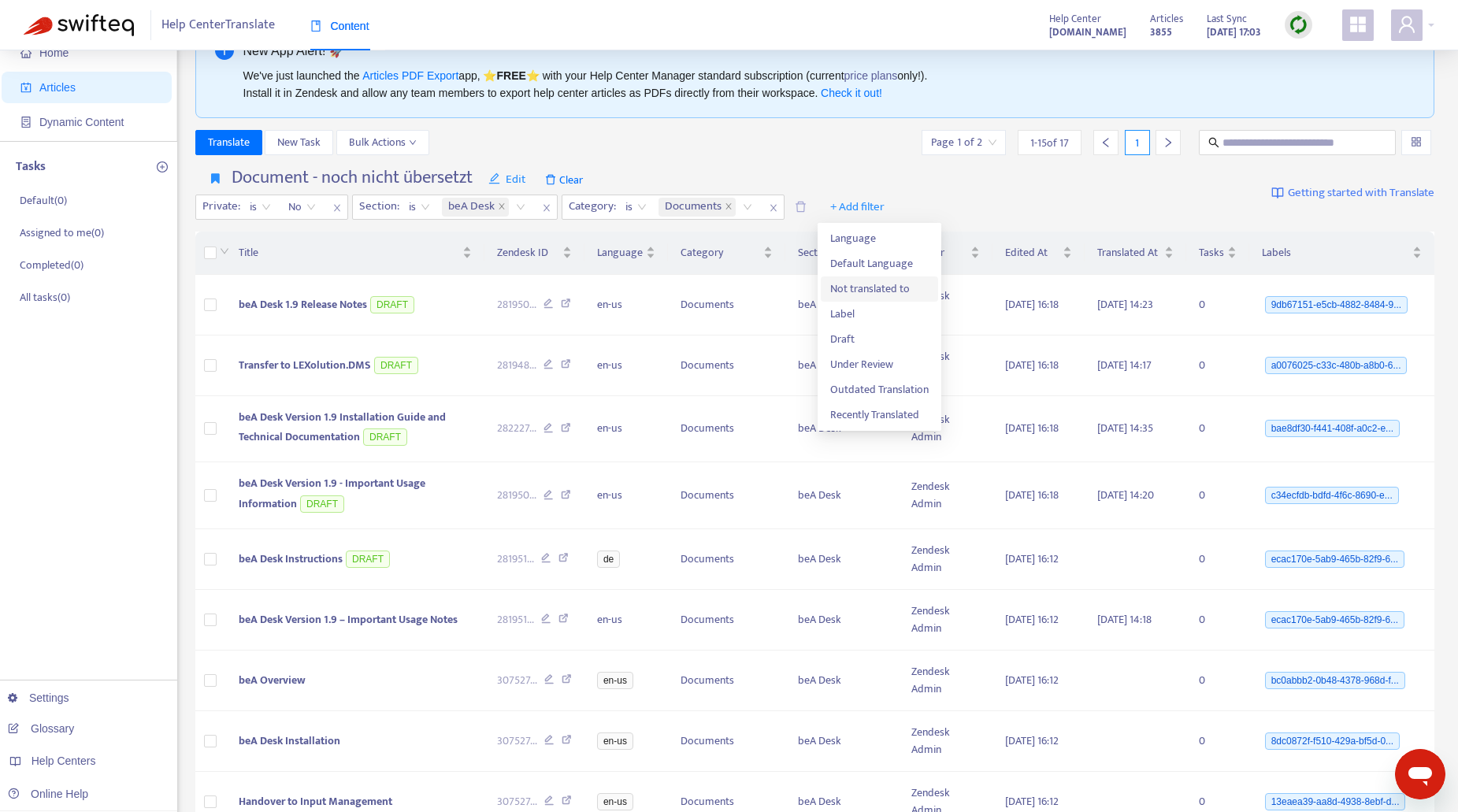
click at [889, 288] on span "Not translated to" at bounding box center [879, 289] width 98 height 17
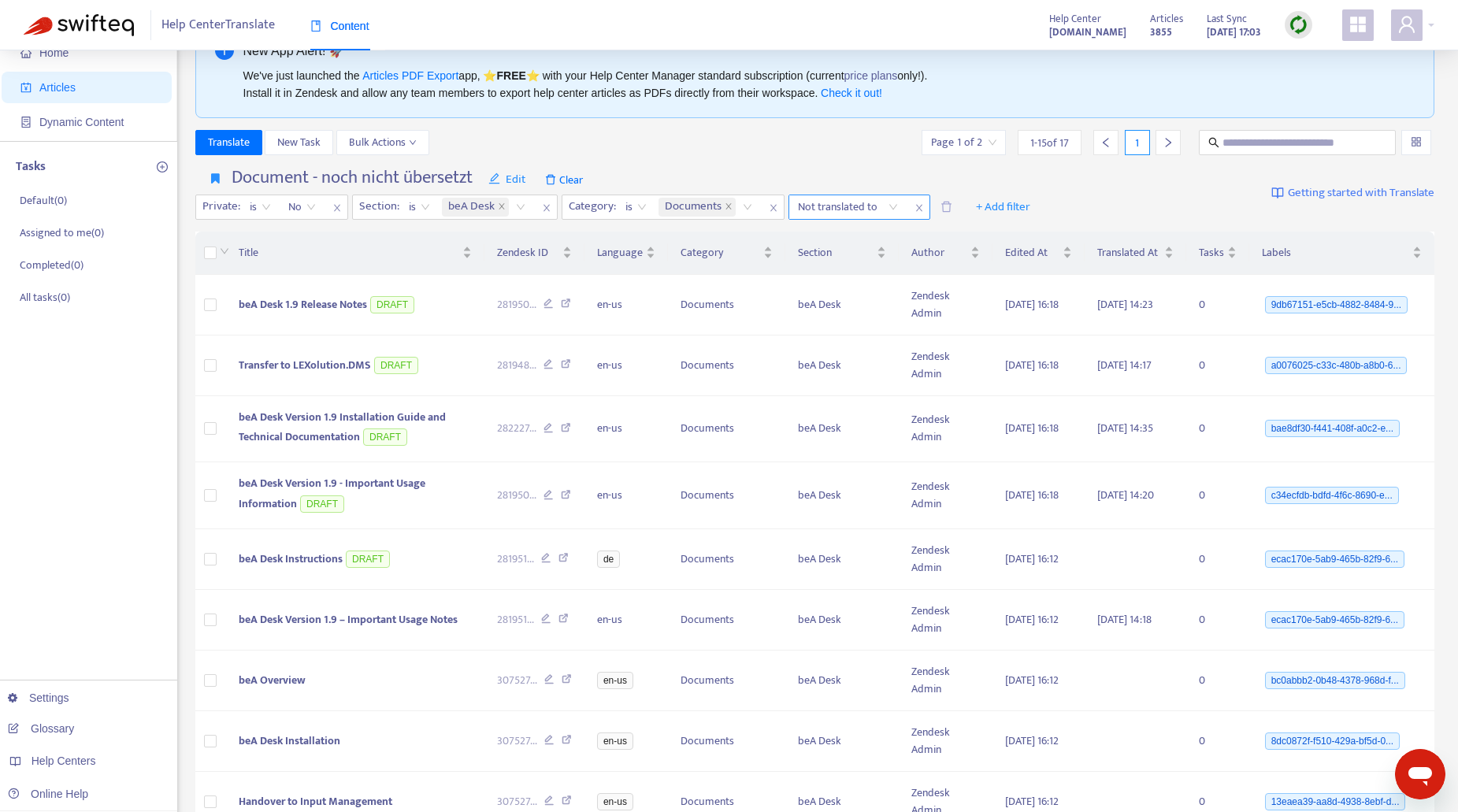
click at [891, 211] on div "Not translated to" at bounding box center [848, 207] width 118 height 24
click at [813, 267] on div "de" at bounding box center [938, 262] width 274 height 17
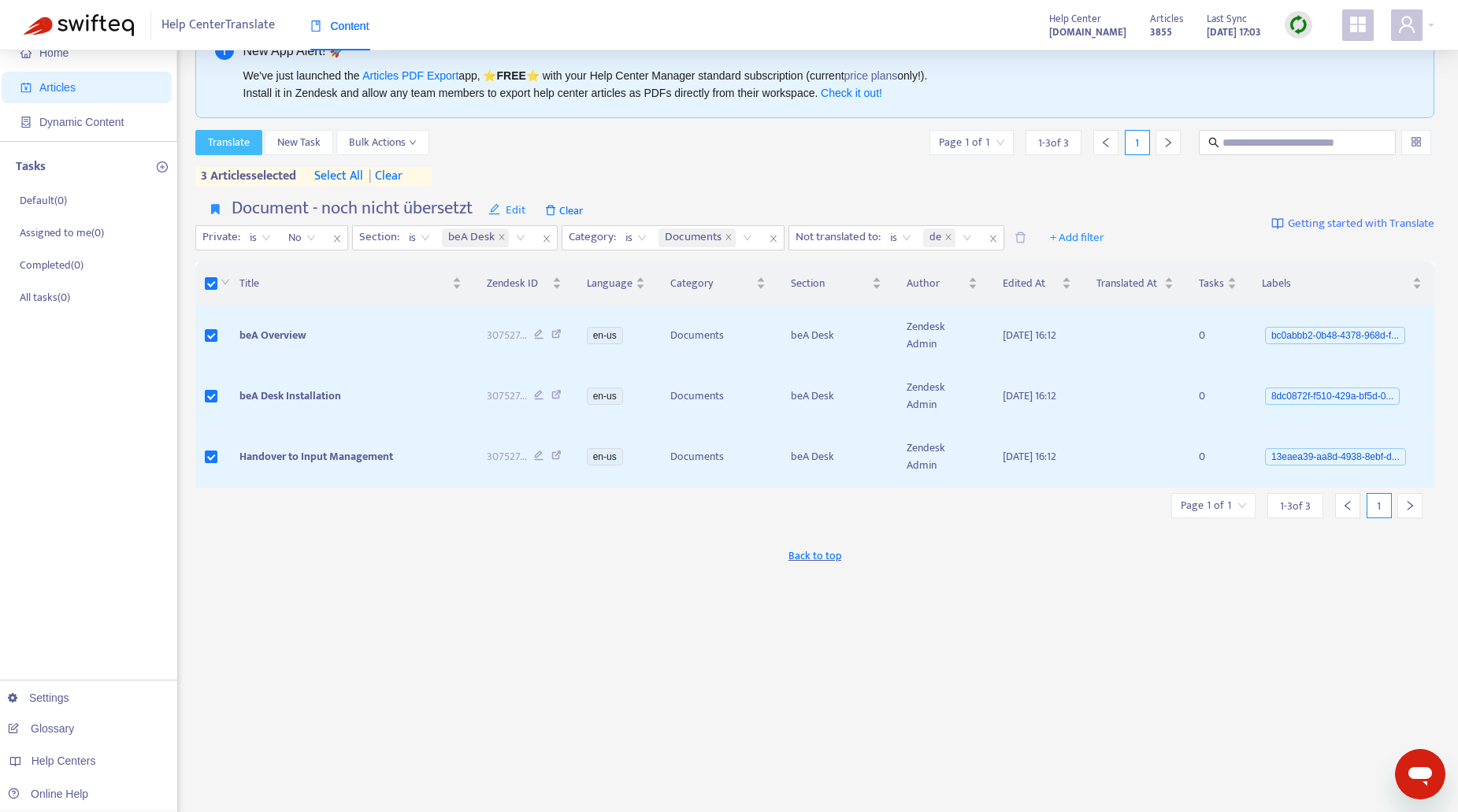
click at [223, 138] on span "Translate" at bounding box center [228, 142] width 42 height 17
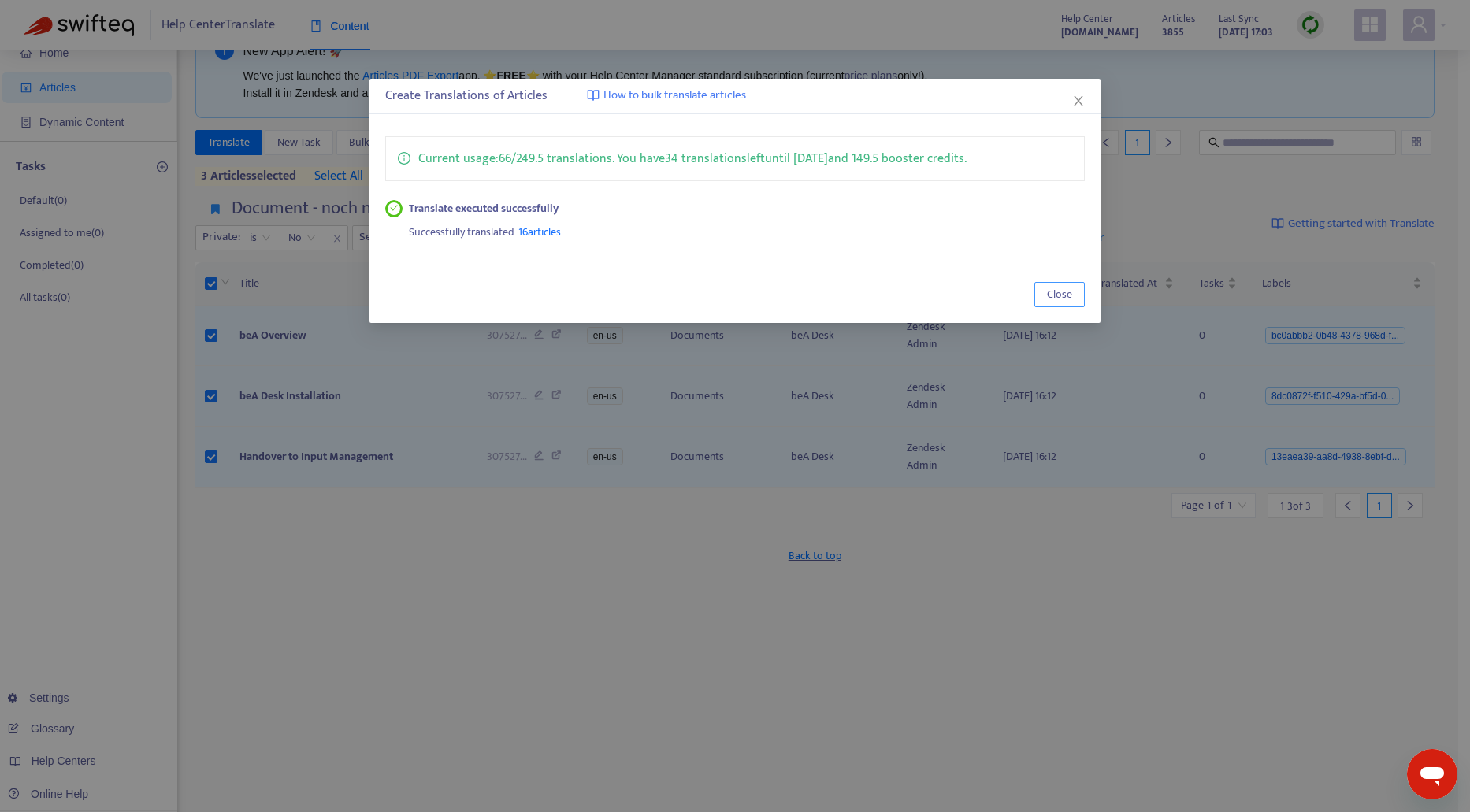
click at [1063, 294] on span "Close" at bounding box center [1059, 294] width 25 height 17
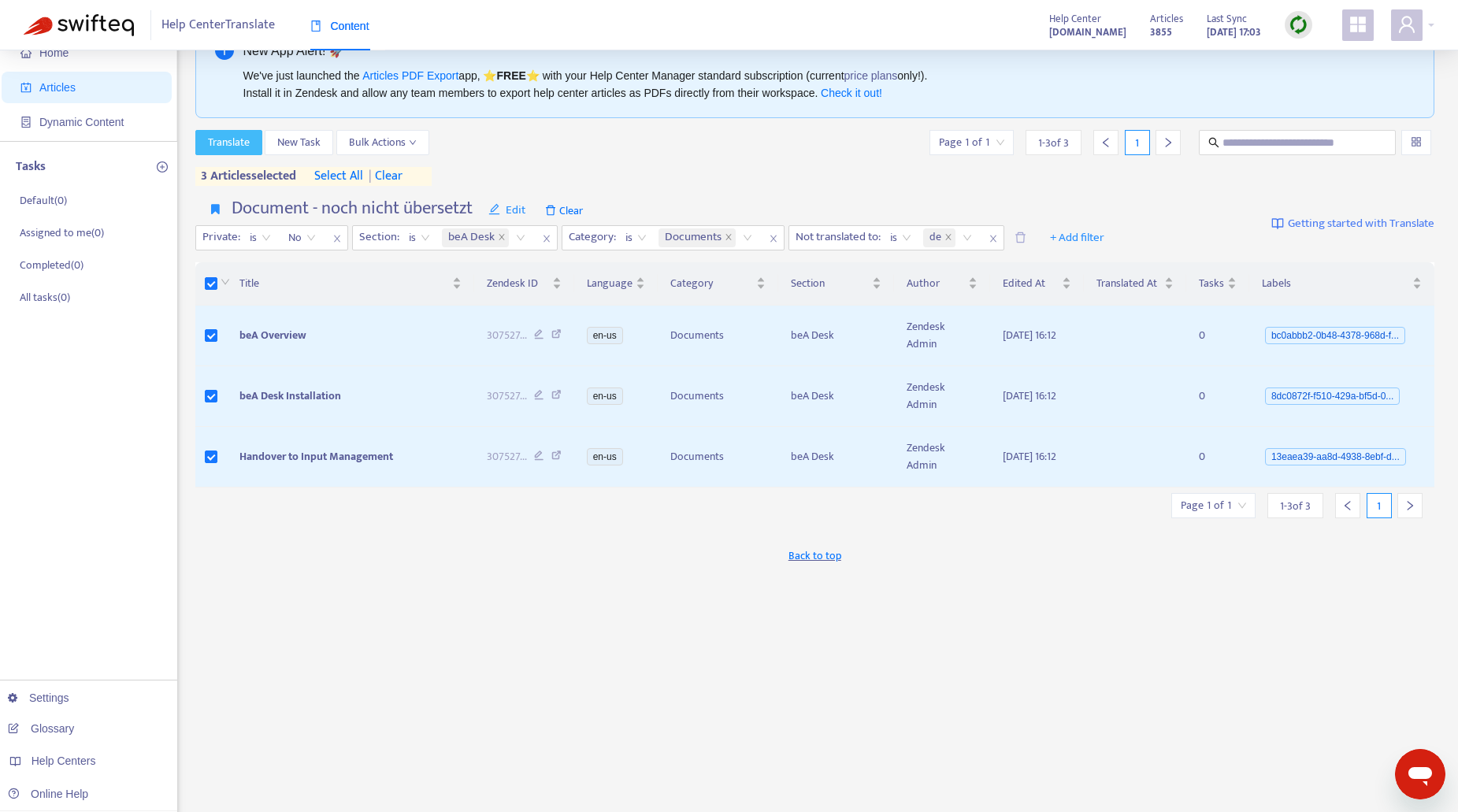
click at [230, 135] on span "Translate" at bounding box center [228, 142] width 42 height 17
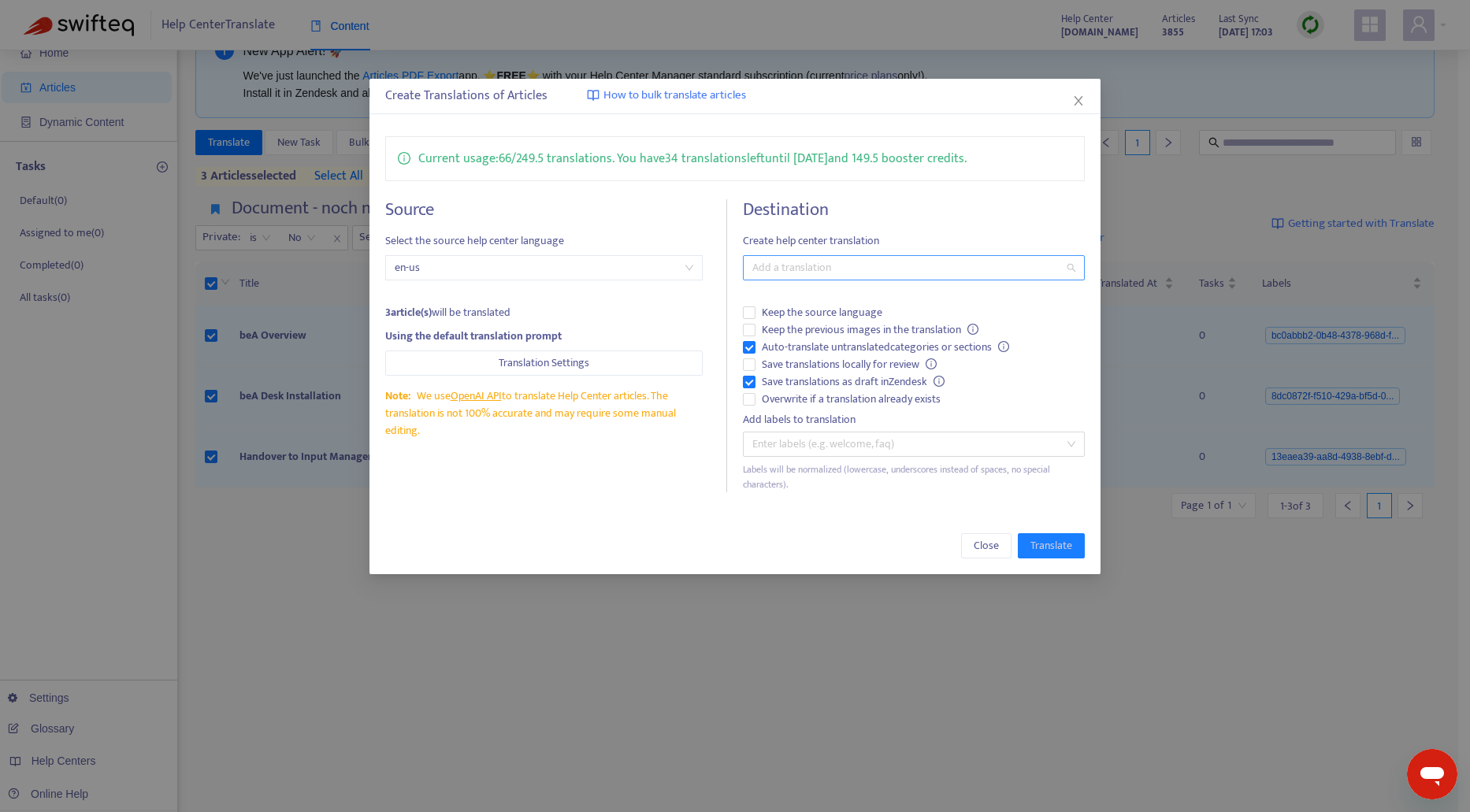
click at [787, 274] on div at bounding box center [906, 267] width 318 height 19
click at [779, 321] on div "German ( de )" at bounding box center [913, 324] width 316 height 17
click at [1038, 544] on span "Translate" at bounding box center [1051, 545] width 42 height 17
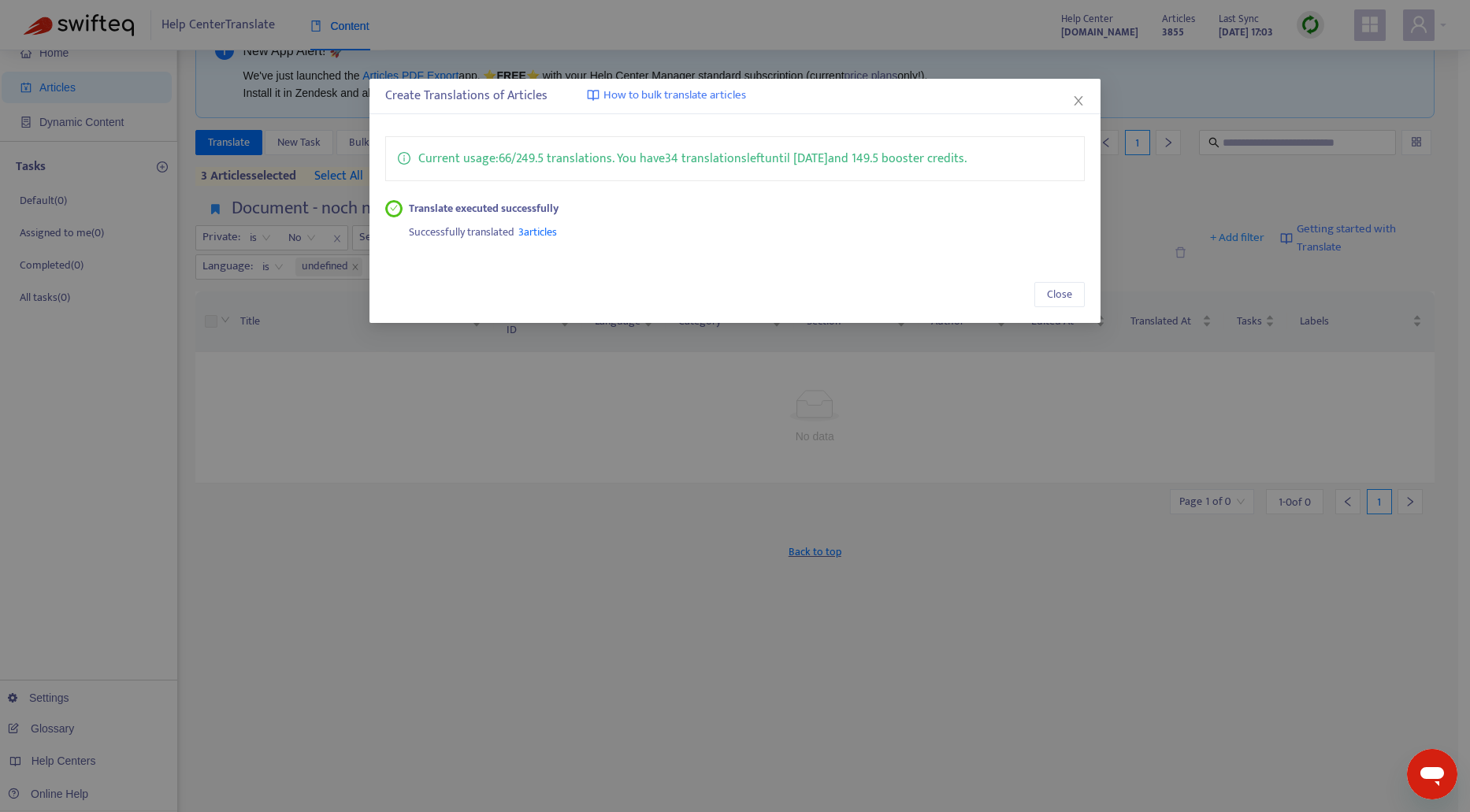
drag, startPoint x: 439, startPoint y: 603, endPoint x: 439, endPoint y: 590, distance: 13.0
click at [439, 603] on div "Create Translations of Articles How to bulk translate articles Current usage: 6…" at bounding box center [735, 406] width 1470 height 812
